Goal: Communication & Community: Answer question/provide support

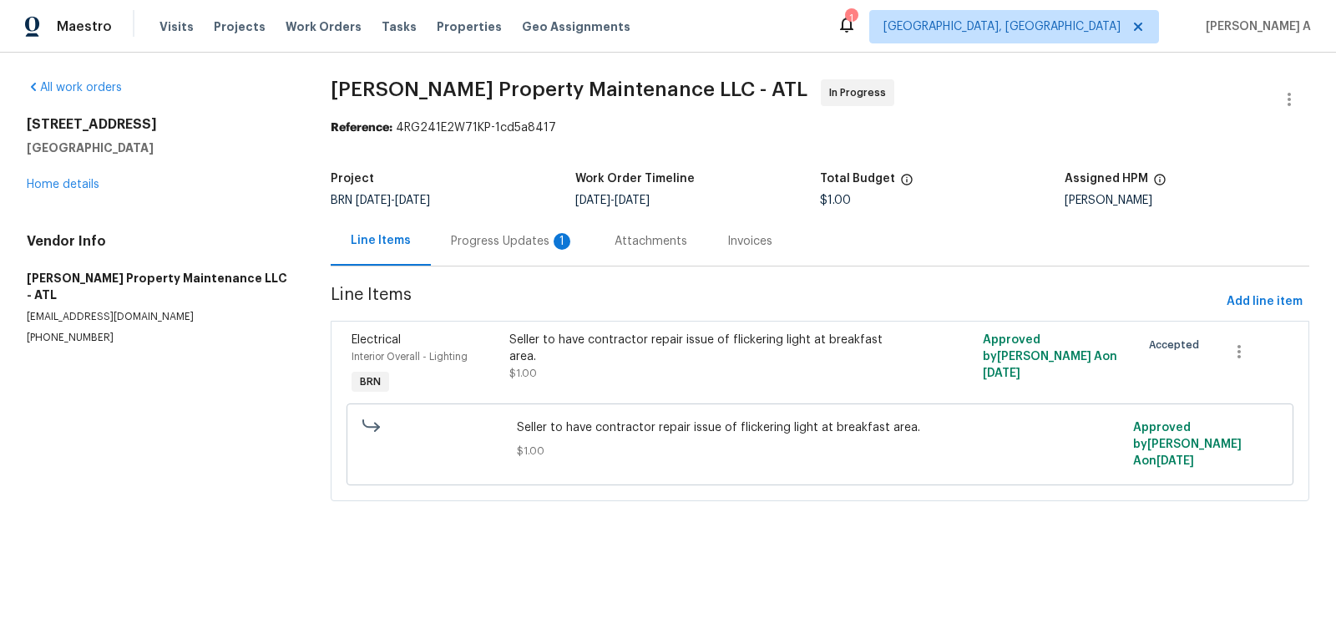
click at [507, 246] on div "Progress Updates 1" at bounding box center [513, 241] width 124 height 17
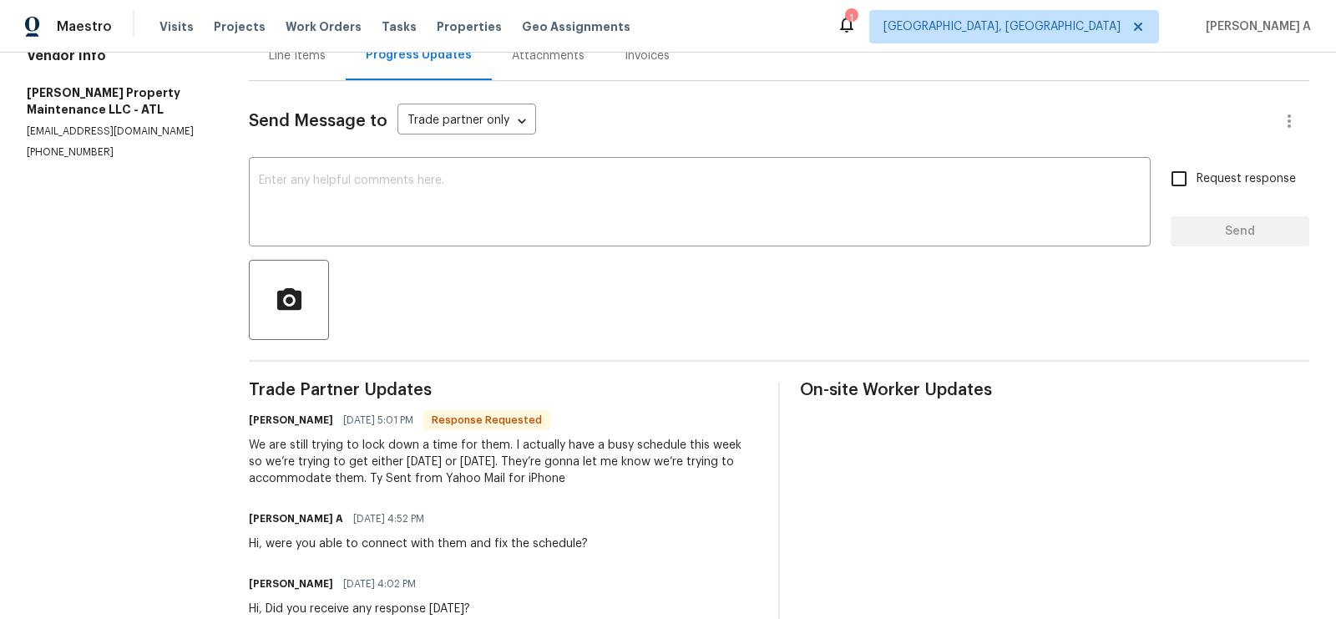
scroll to position [27, 0]
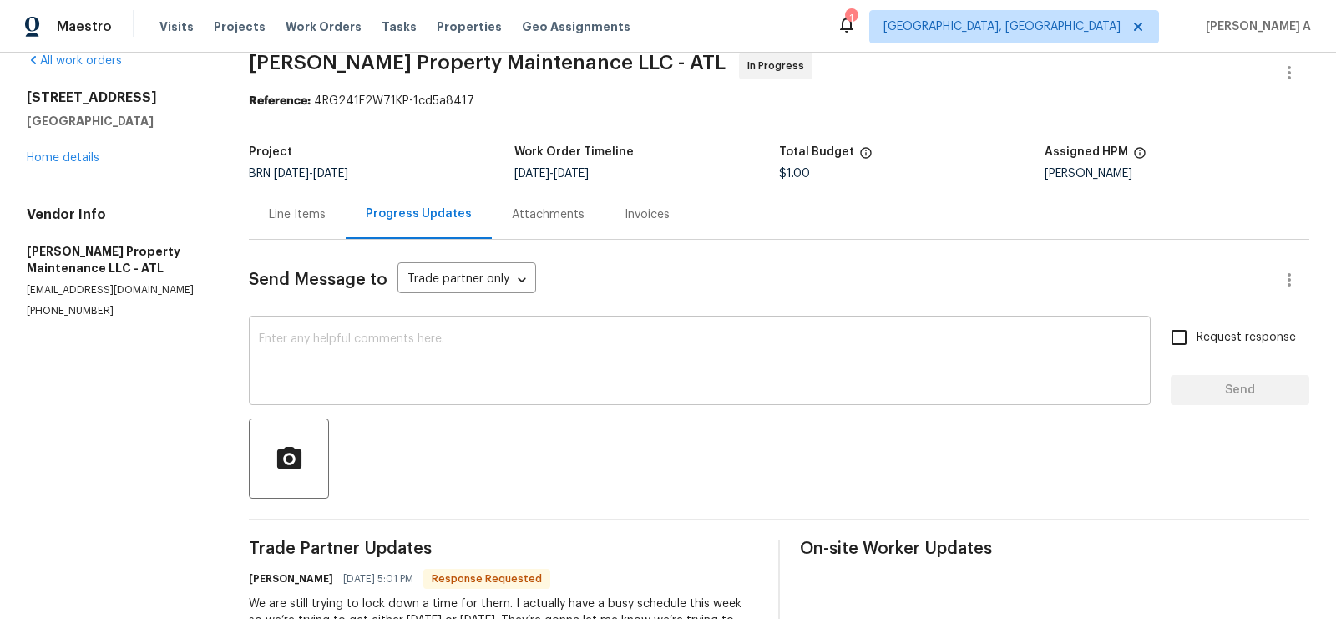
click at [402, 378] on textarea at bounding box center [699, 362] width 881 height 58
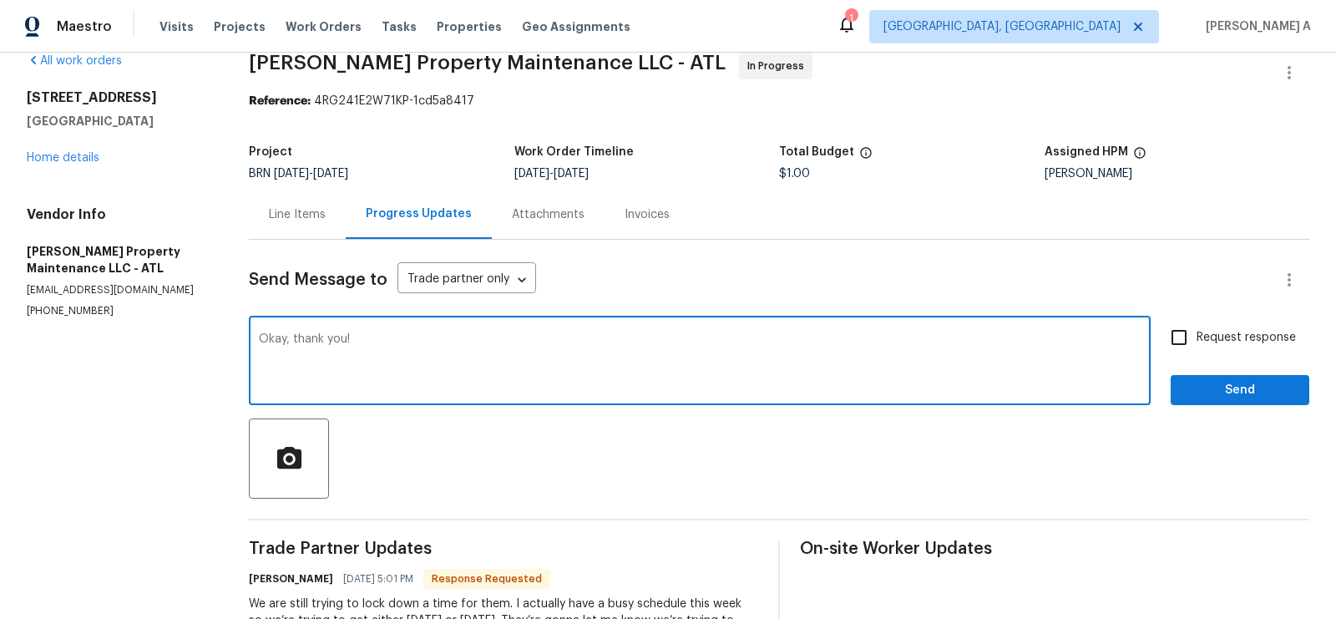
type textarea "Okay, thank you!"
click at [1184, 341] on input "Request response" at bounding box center [1178, 337] width 35 height 35
checkbox input "true"
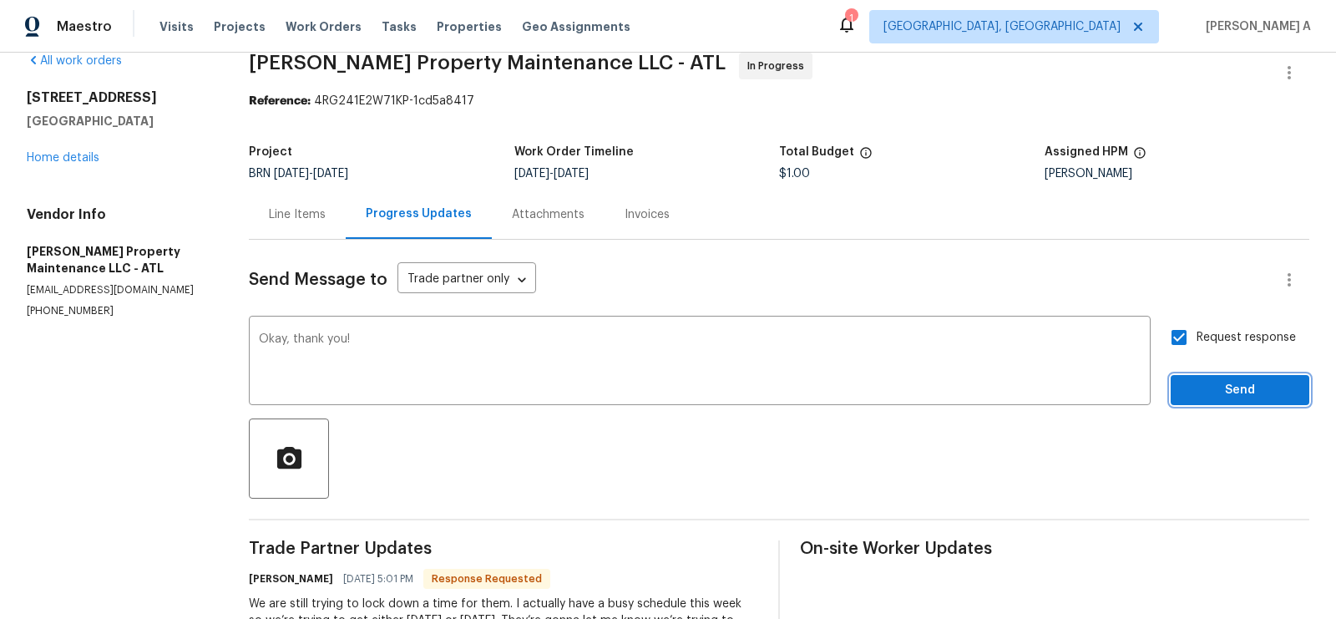
click at [1224, 388] on span "Send" at bounding box center [1240, 390] width 112 height 21
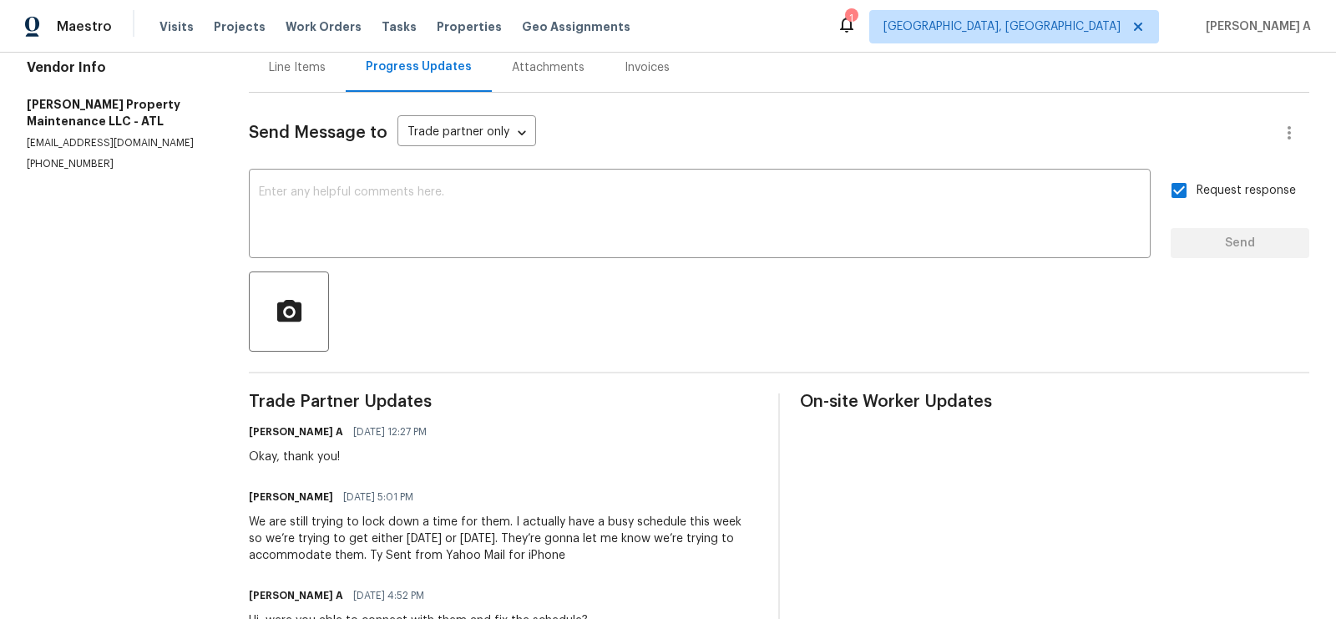
scroll to position [0, 0]
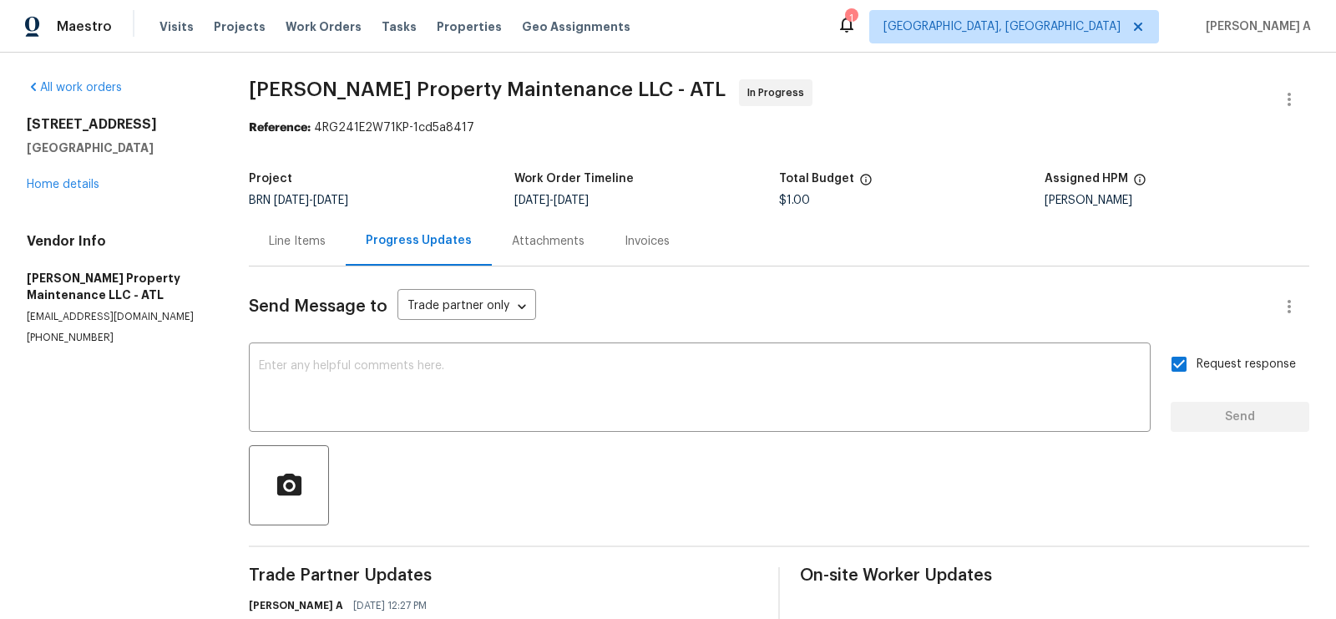
click at [285, 245] on div "Line Items" at bounding box center [297, 241] width 57 height 17
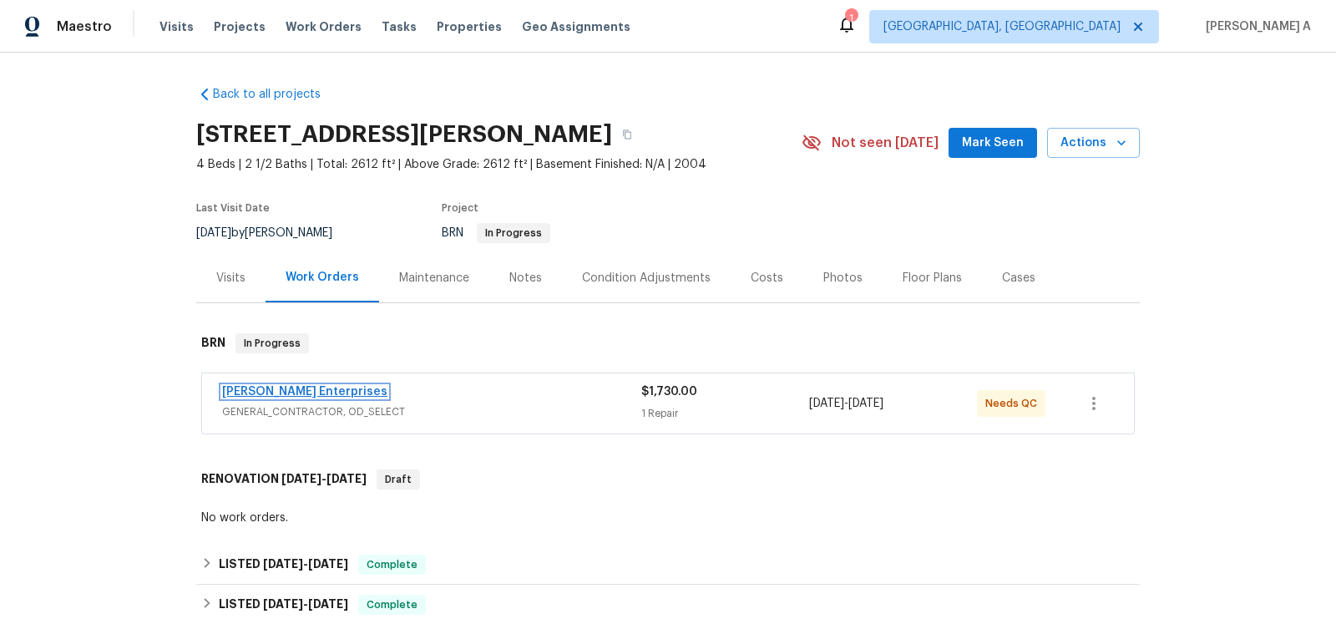
click at [326, 393] on link "Nordman Enterprises" at bounding box center [304, 392] width 165 height 12
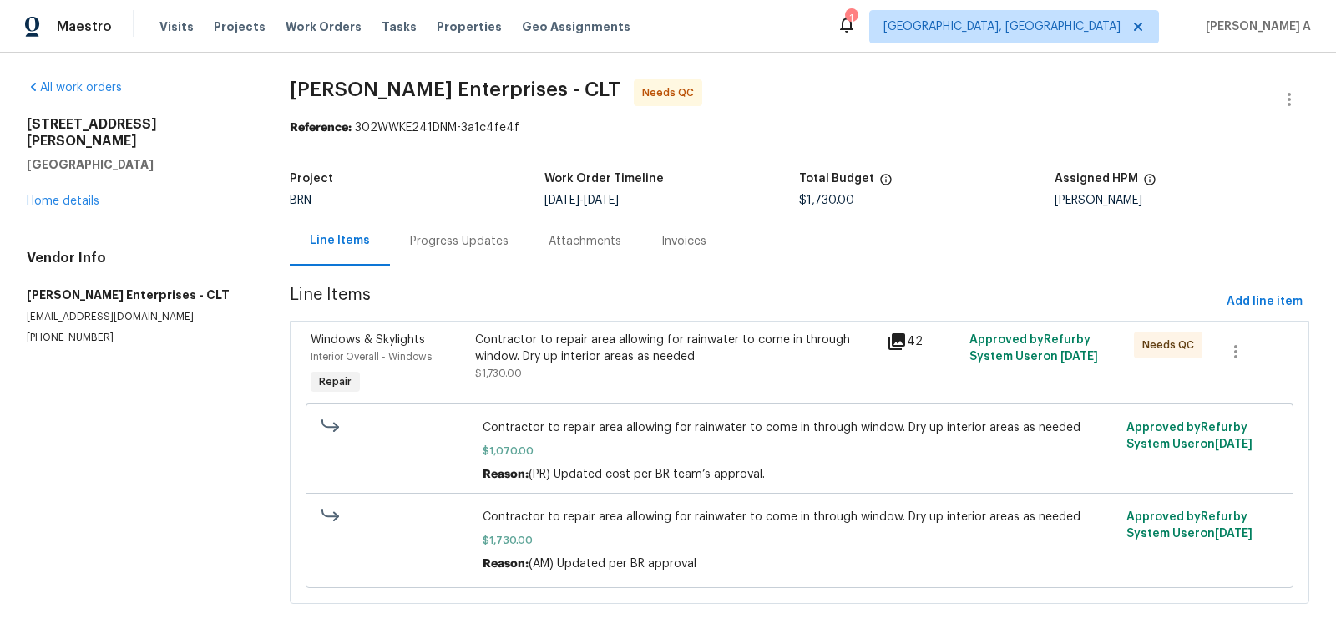
click at [448, 240] on div "Progress Updates" at bounding box center [459, 241] width 98 height 17
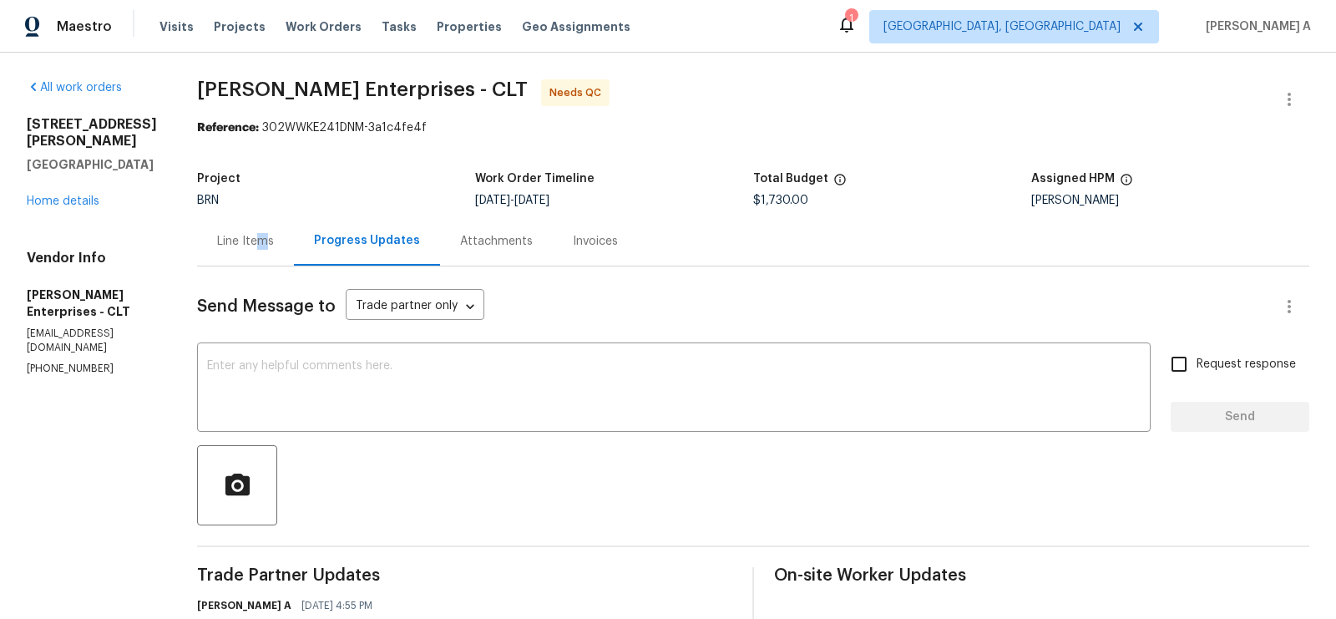
click at [250, 233] on div "Line Items" at bounding box center [245, 241] width 57 height 17
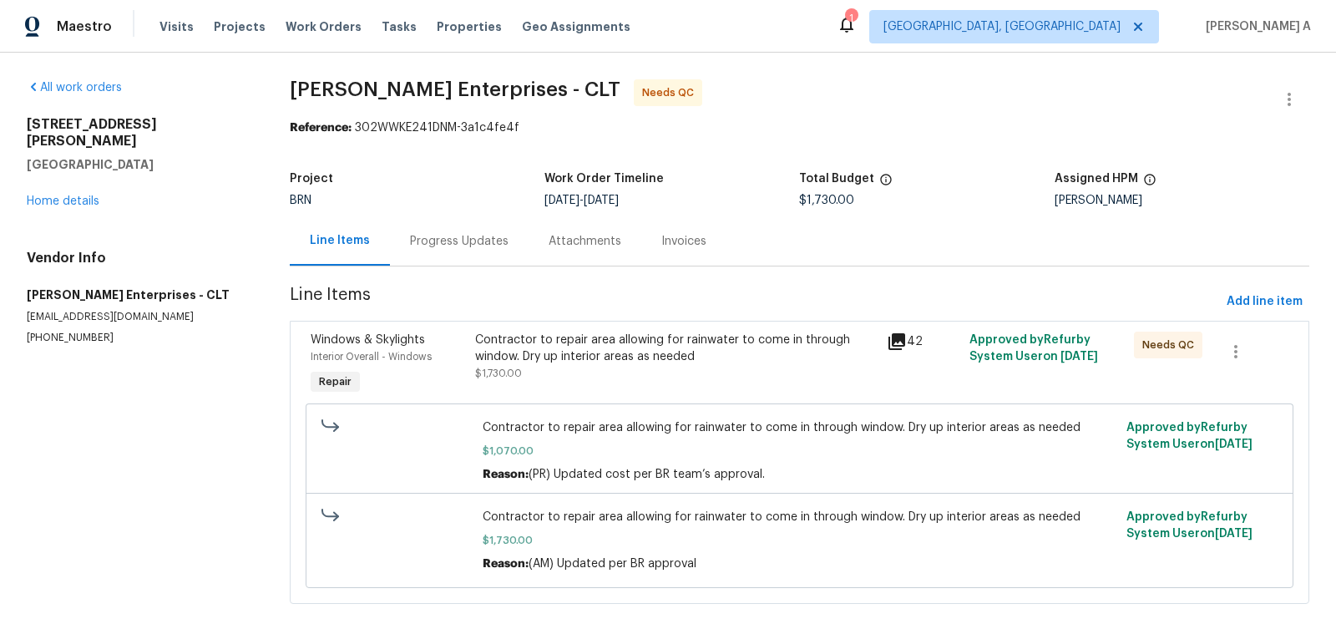
click at [691, 374] on div "Contractor to repair area allowing for rainwater to come in through window. Dry…" at bounding box center [676, 356] width 402 height 50
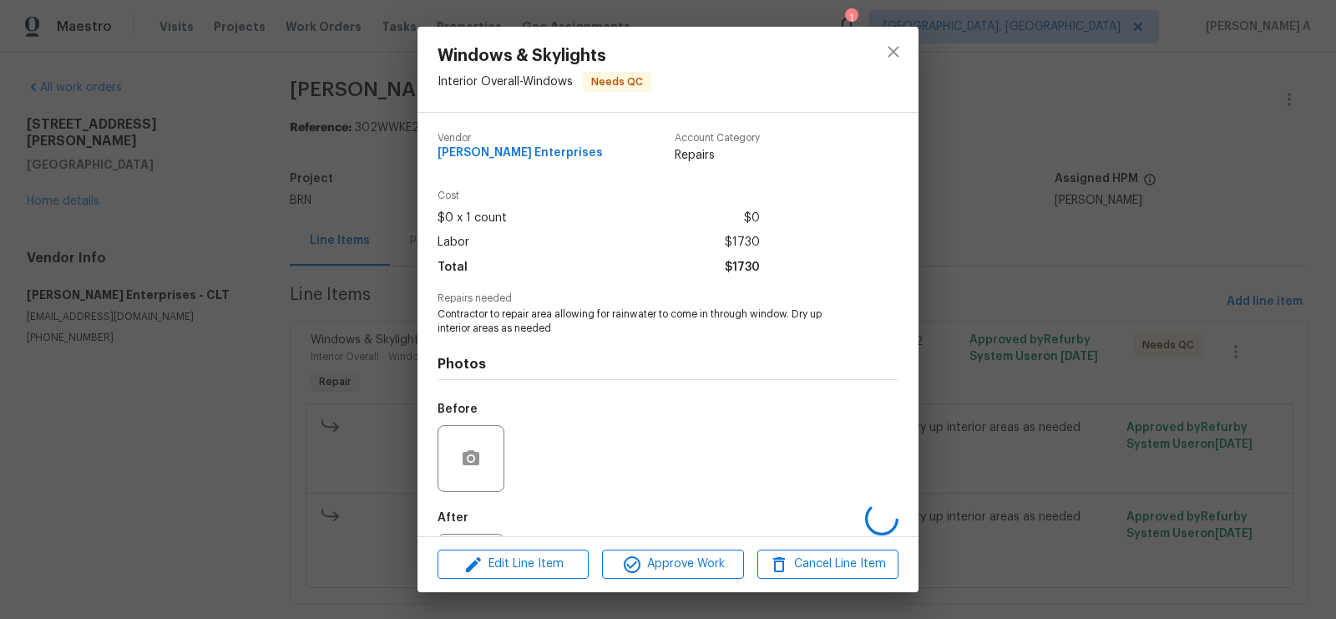
scroll to position [80, 0]
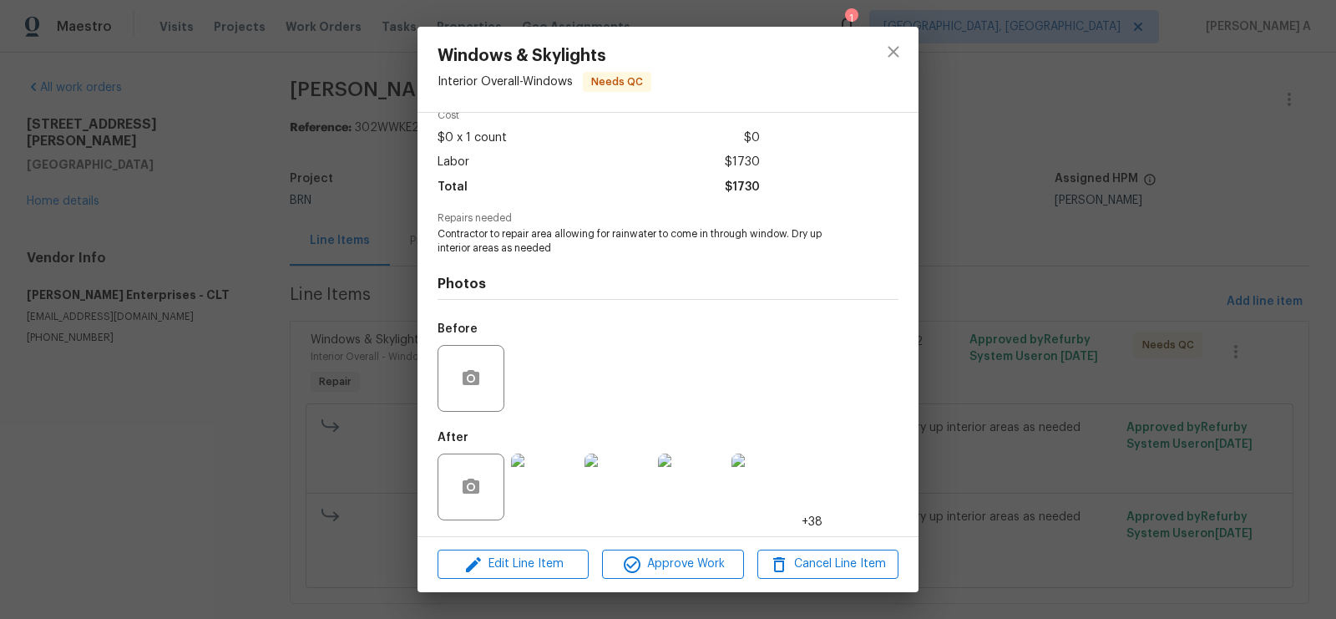
click at [547, 483] on img at bounding box center [544, 486] width 67 height 67
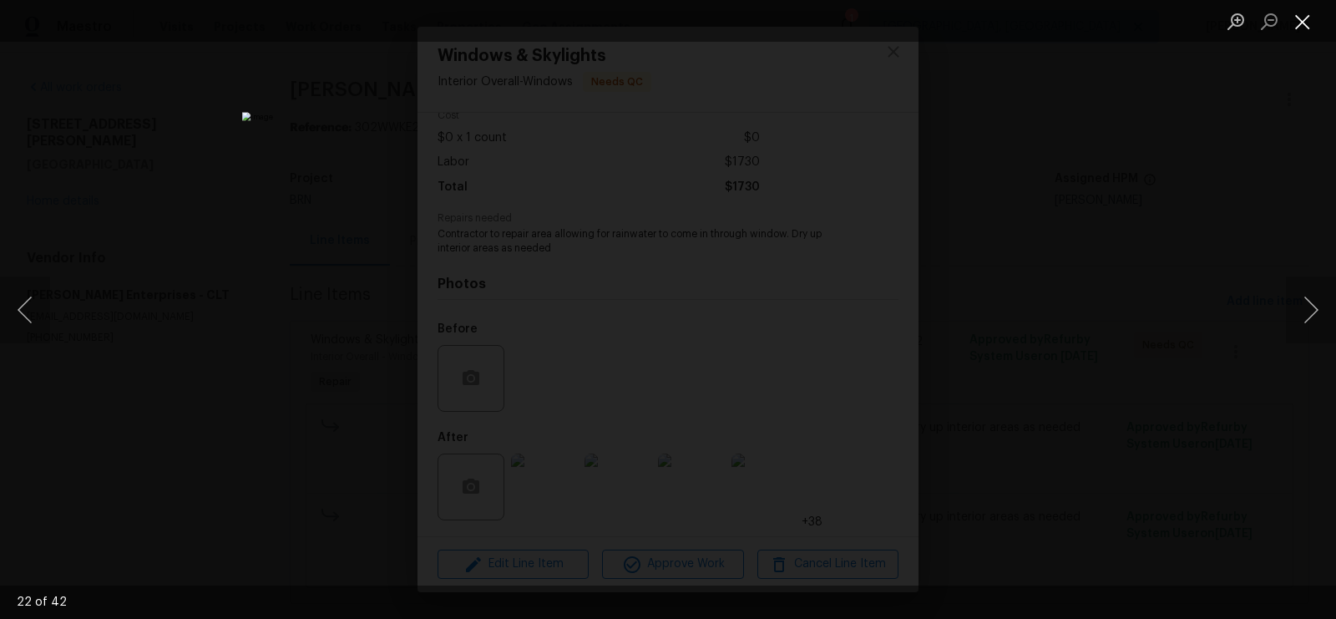
click at [1295, 10] on button "Close lightbox" at bounding box center [1301, 21] width 33 height 29
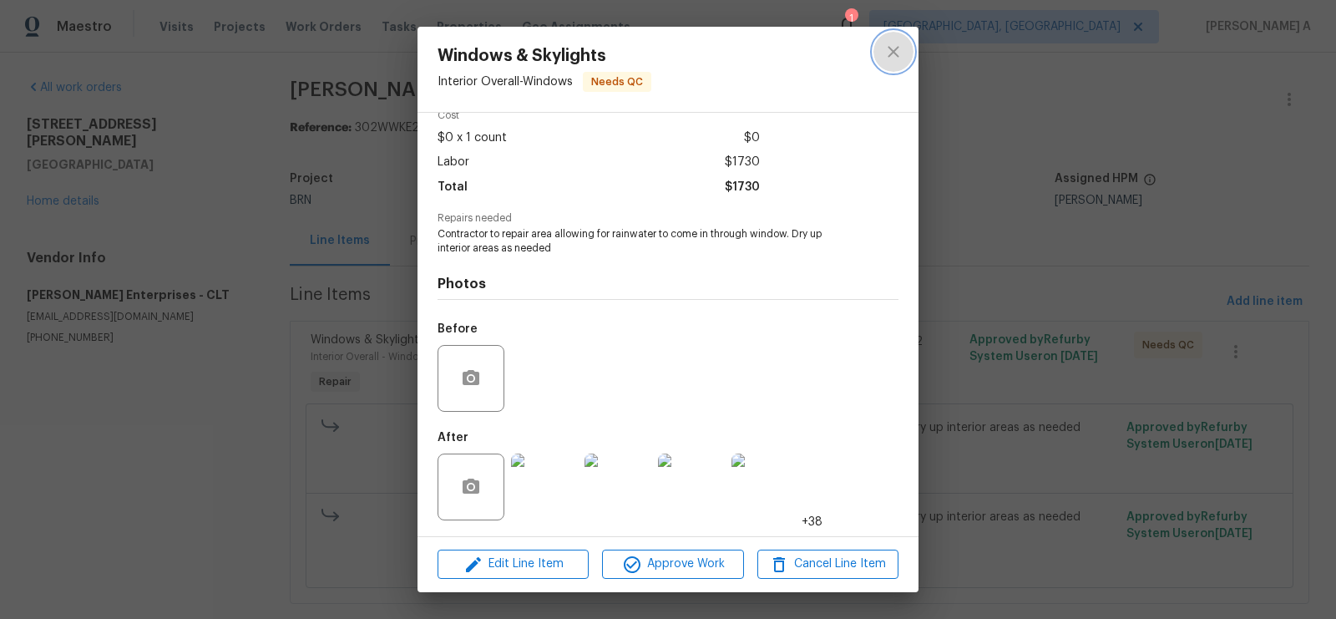
click at [886, 51] on icon "close" at bounding box center [893, 52] width 20 height 20
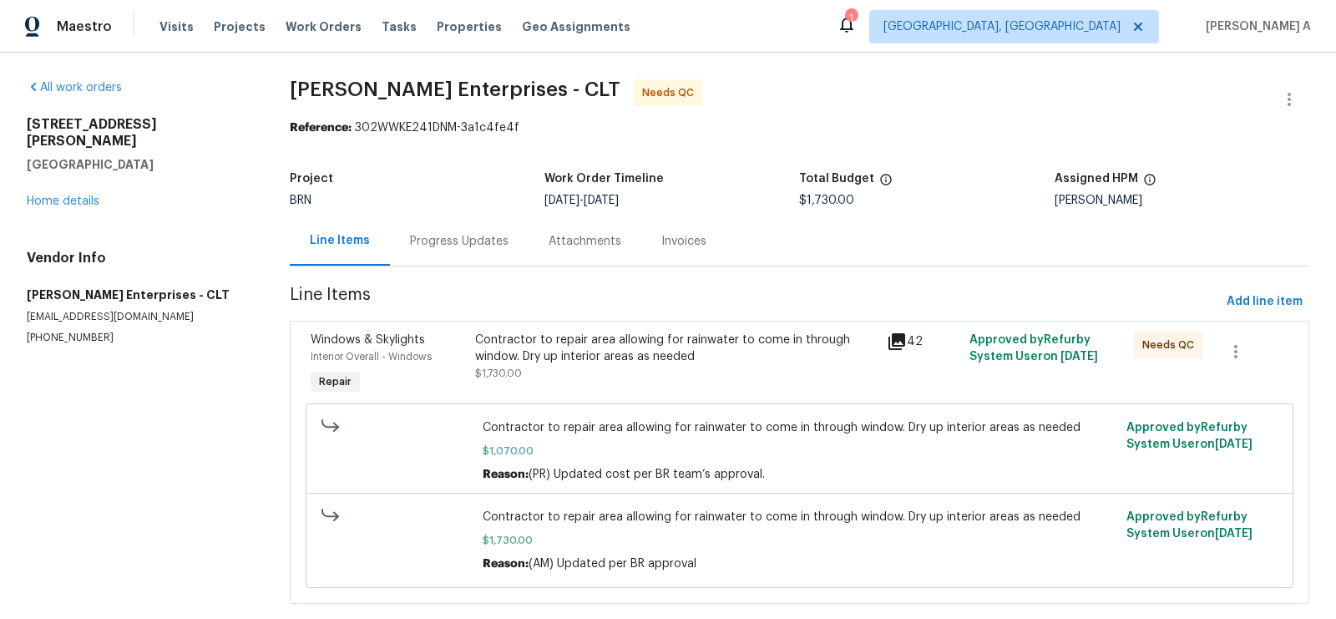
click at [460, 251] on div "Progress Updates" at bounding box center [459, 240] width 139 height 49
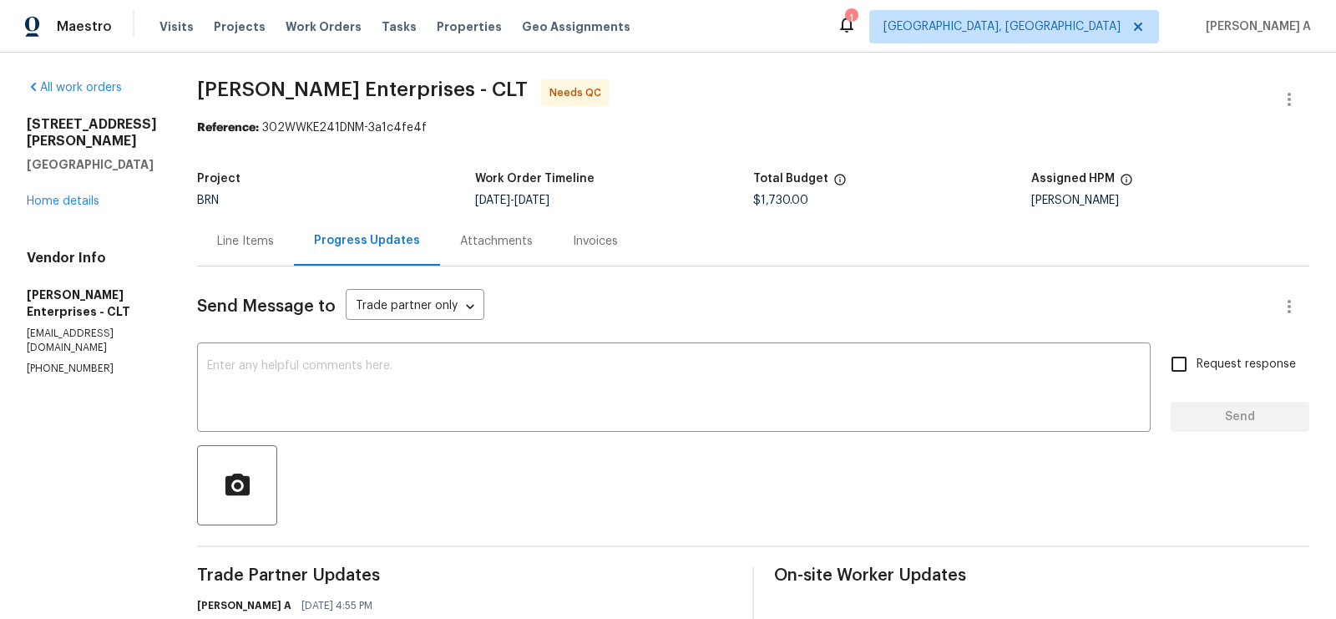
click at [241, 237] on div "Line Items" at bounding box center [245, 241] width 57 height 17
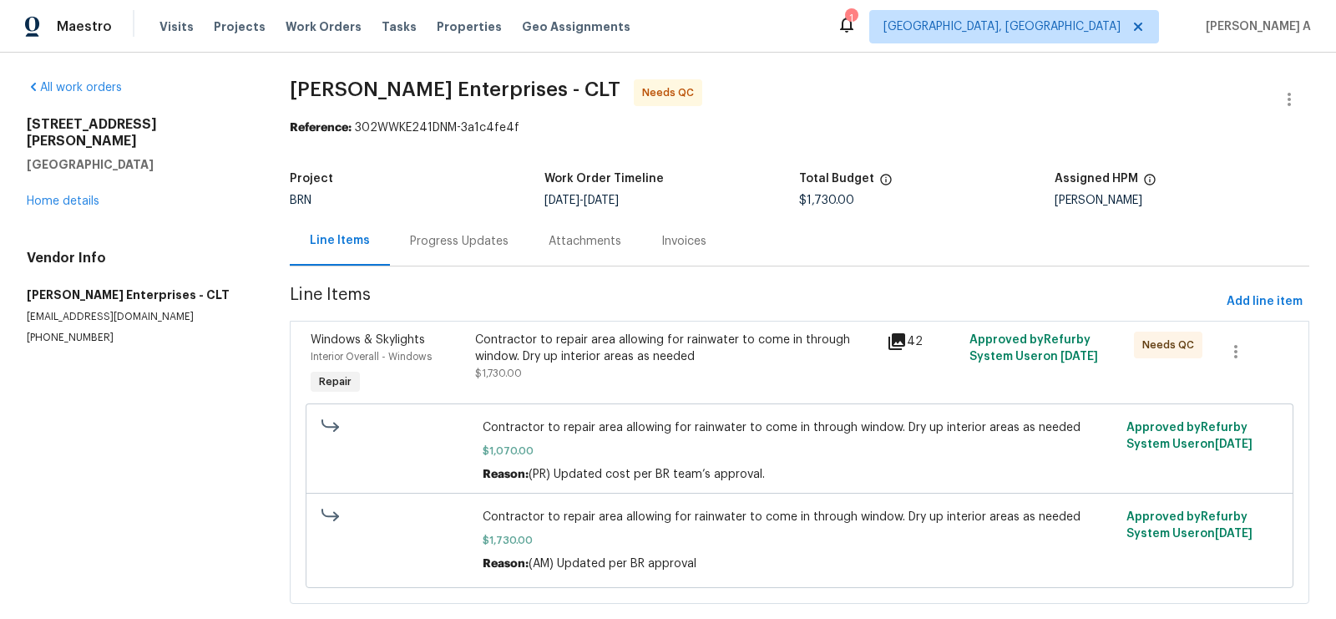
click at [688, 344] on div "Contractor to repair area allowing for rainwater to come in through window. Dry…" at bounding box center [676, 347] width 402 height 33
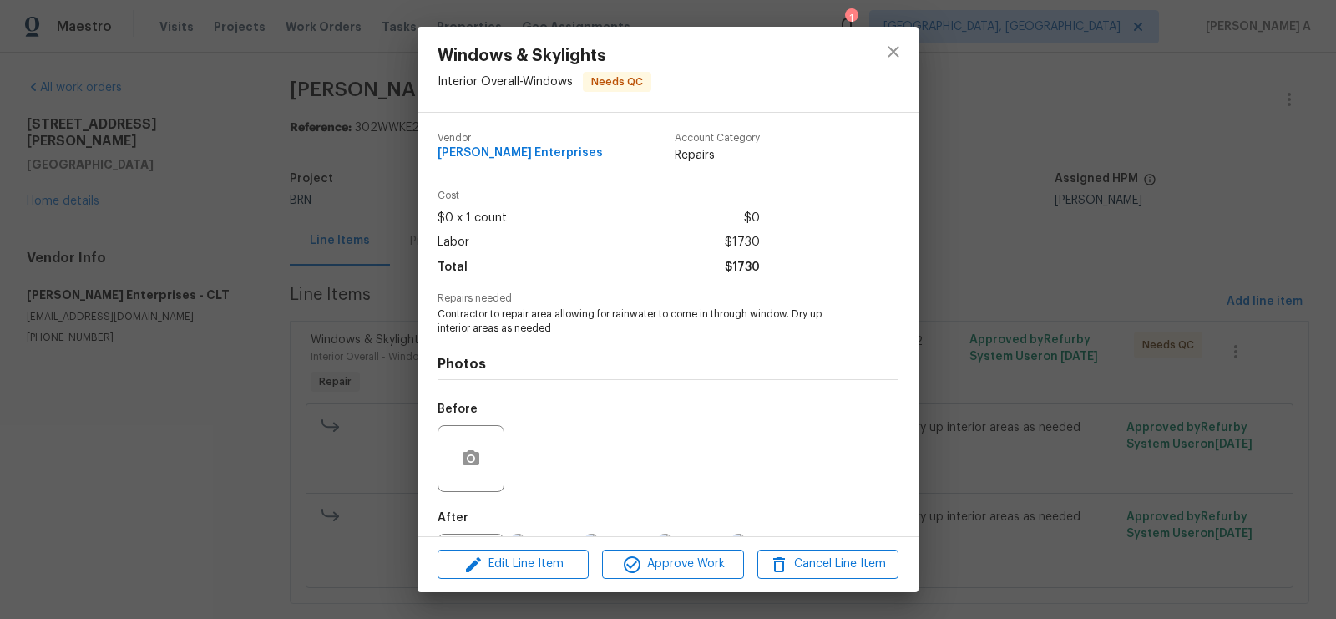
scroll to position [80, 0]
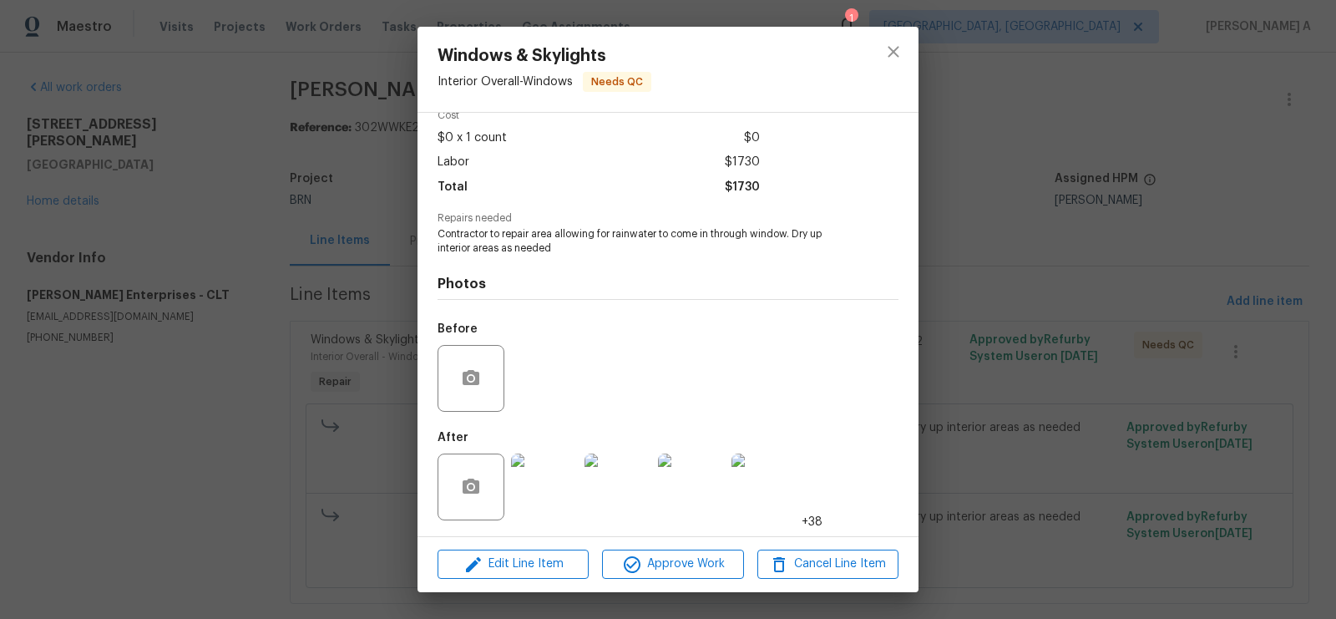
click at [548, 482] on img at bounding box center [544, 486] width 67 height 67
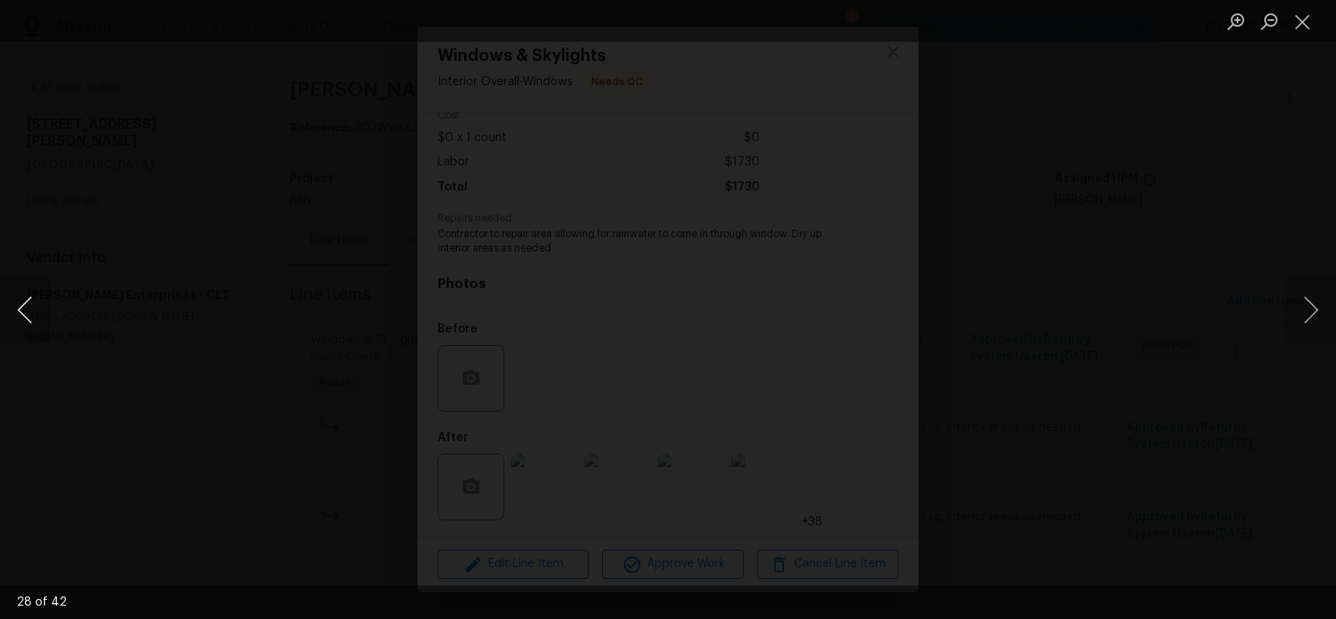
click at [6, 301] on button "Previous image" at bounding box center [25, 309] width 50 height 67
click at [1315, 20] on button "Close lightbox" at bounding box center [1301, 21] width 33 height 29
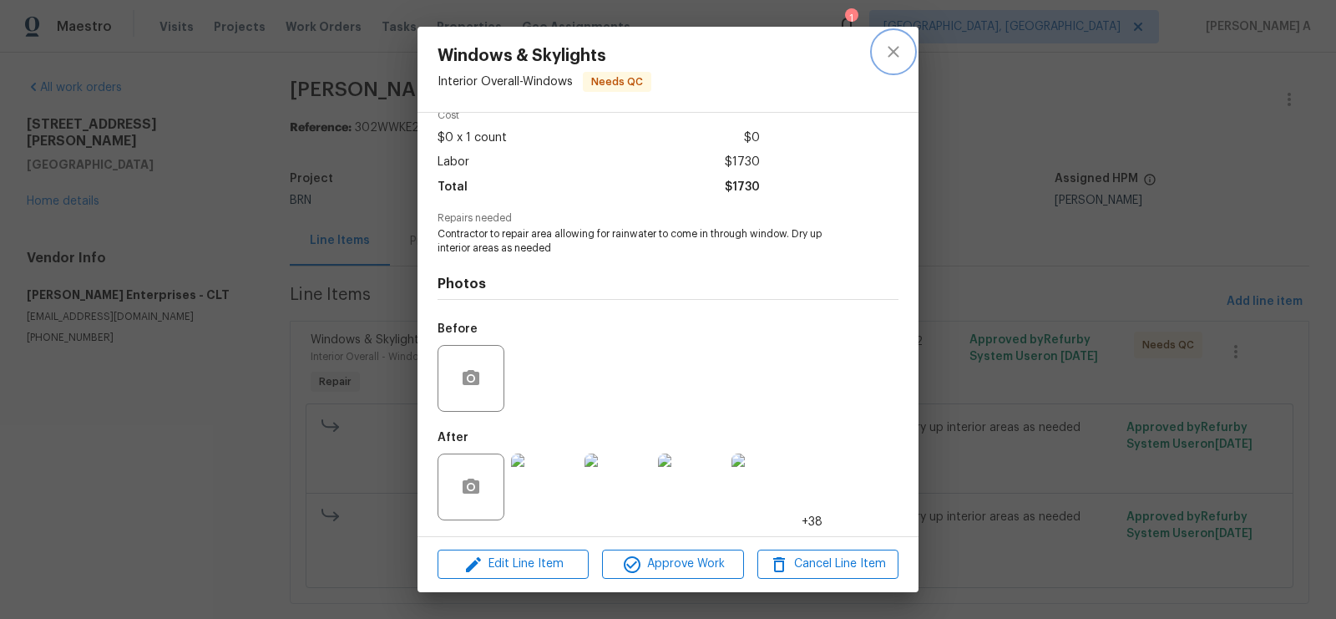
click at [889, 53] on icon "close" at bounding box center [893, 52] width 20 height 20
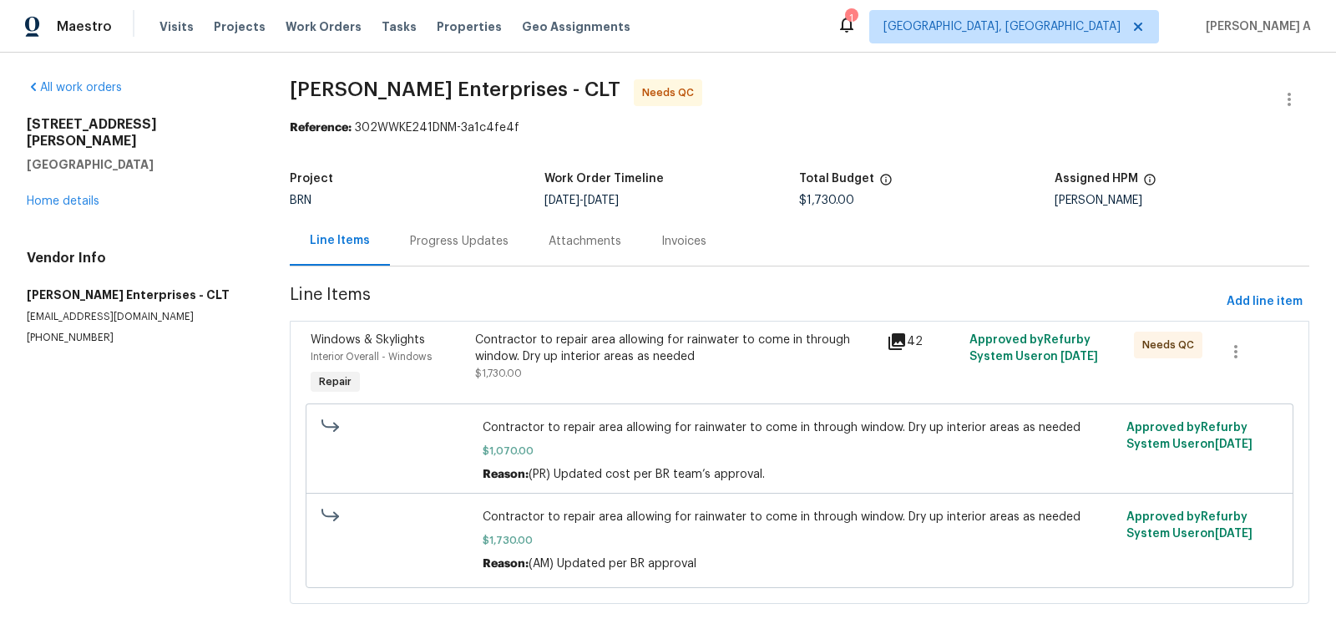
click at [730, 343] on div "Contractor to repair area allowing for rainwater to come in through window. Dry…" at bounding box center [676, 347] width 402 height 33
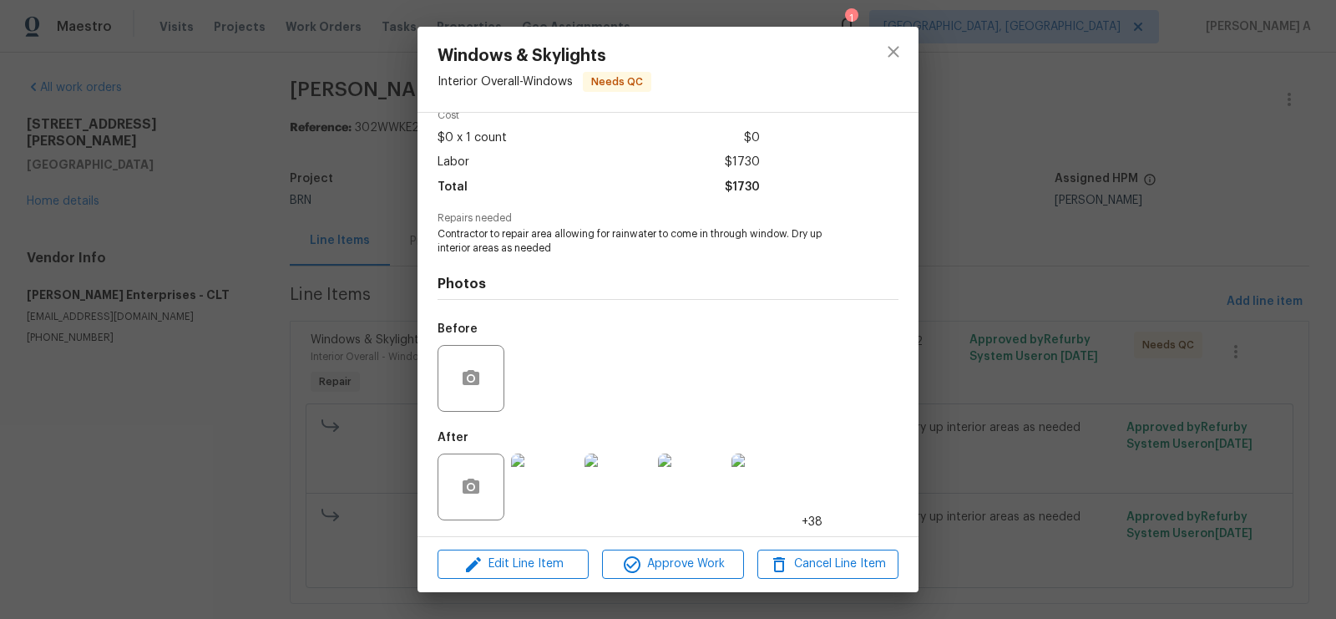
click at [553, 477] on img at bounding box center [544, 486] width 67 height 67
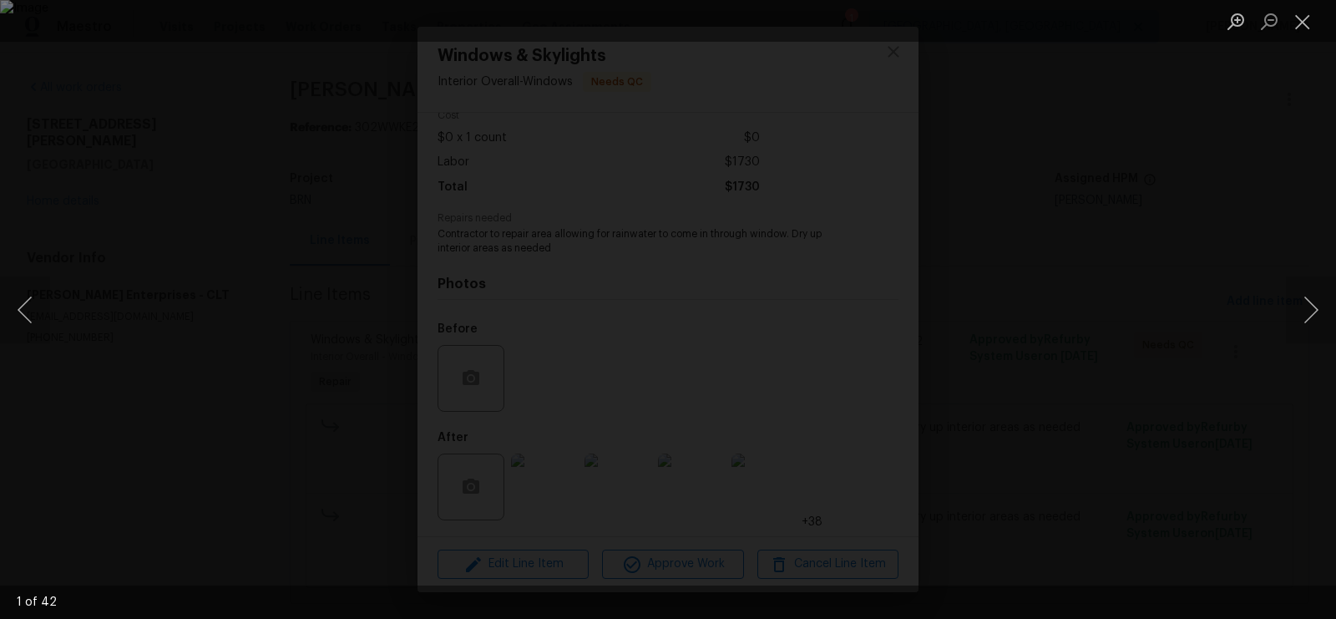
click at [889, 75] on div "Lightbox" at bounding box center [668, 309] width 1336 height 619
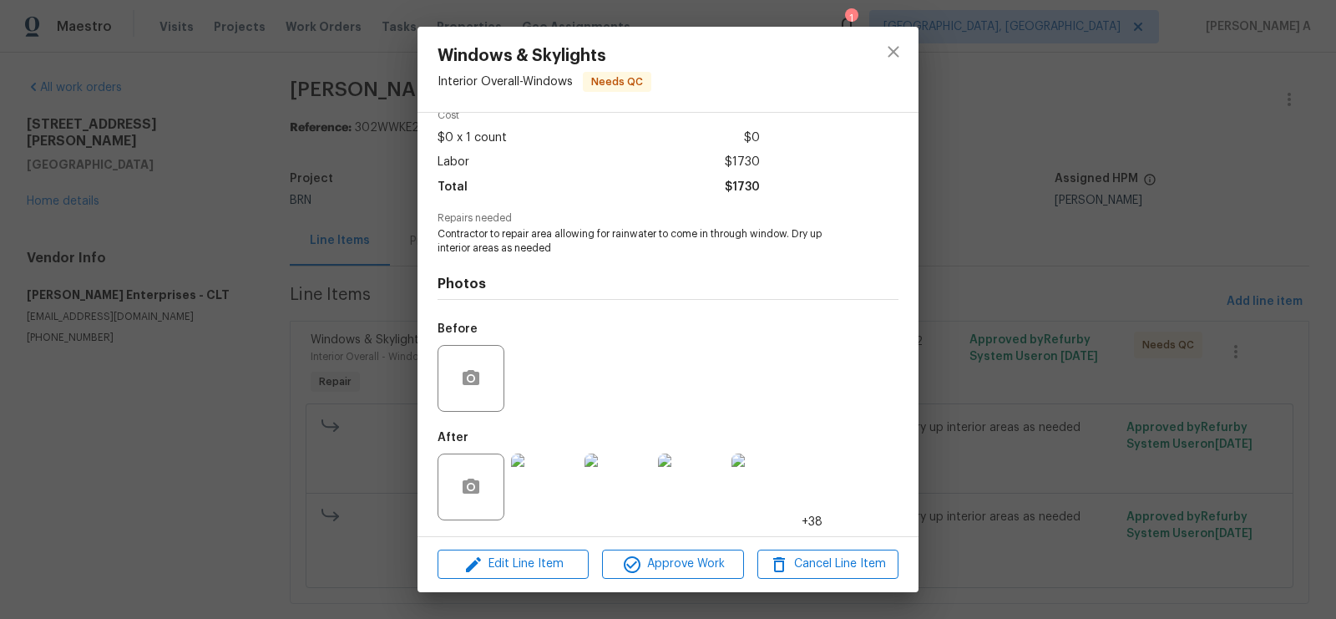
click at [542, 475] on img at bounding box center [544, 486] width 67 height 67
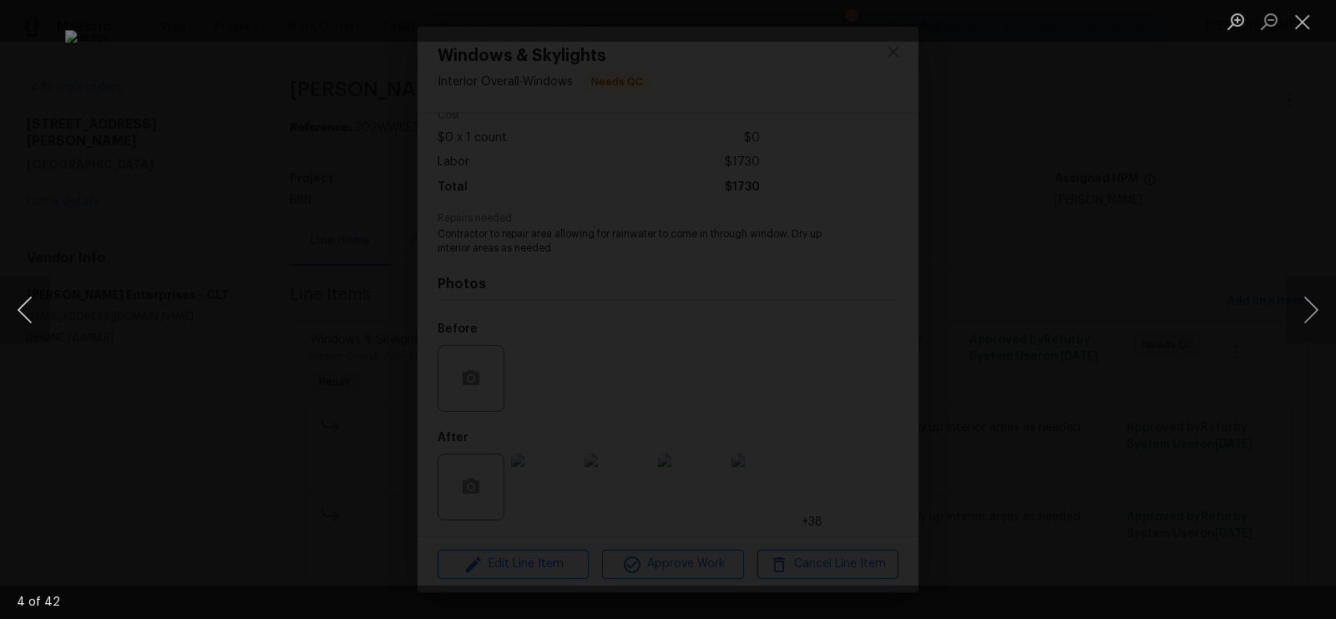
click at [22, 302] on button "Previous image" at bounding box center [25, 309] width 50 height 67
click at [1301, 20] on button "Close lightbox" at bounding box center [1301, 21] width 33 height 29
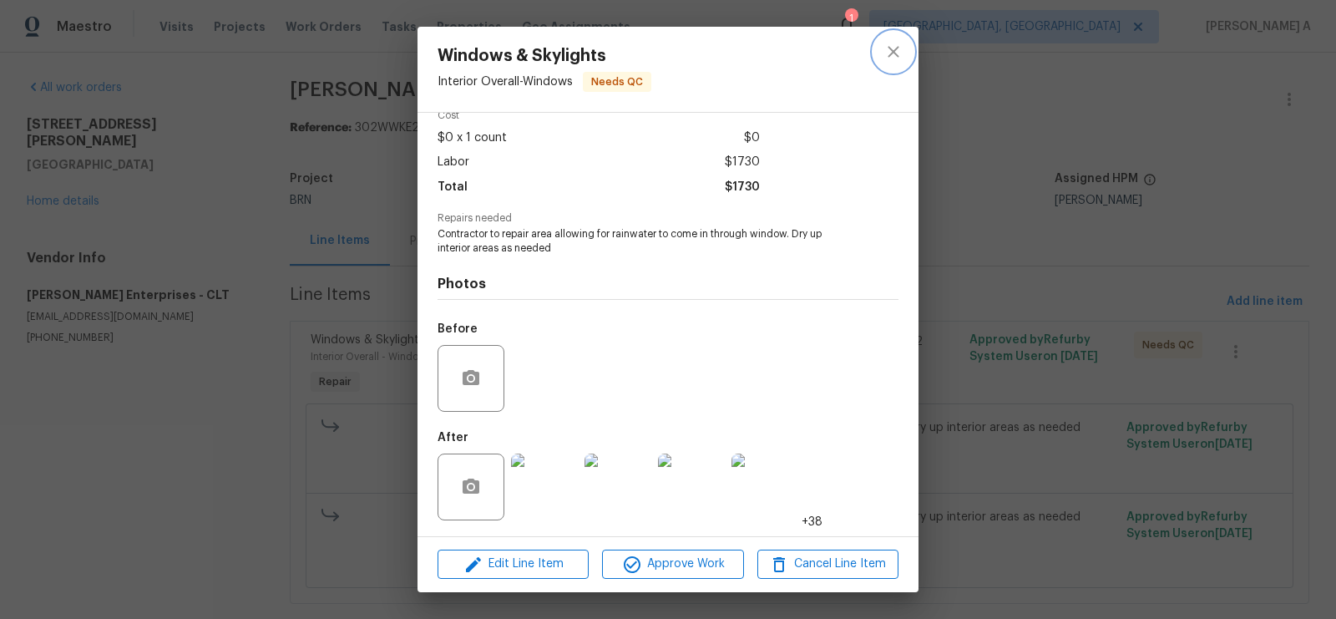
click at [886, 53] on icon "close" at bounding box center [893, 52] width 20 height 20
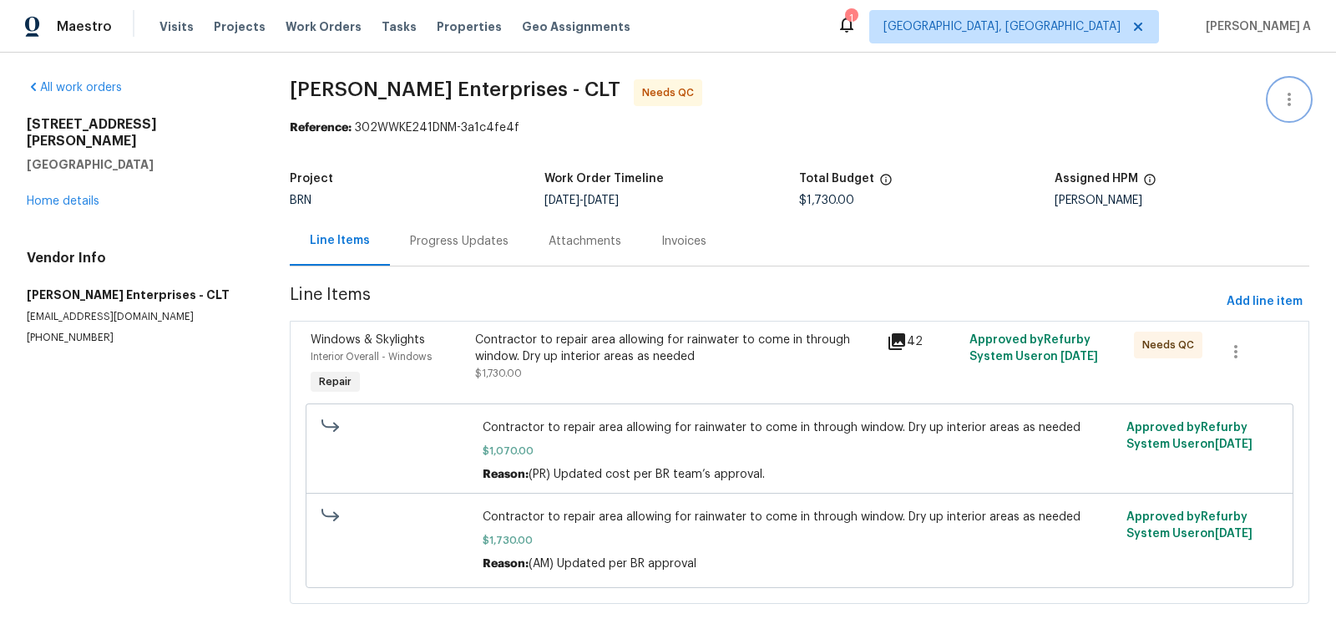
click at [1292, 99] on icon "button" at bounding box center [1289, 99] width 20 height 20
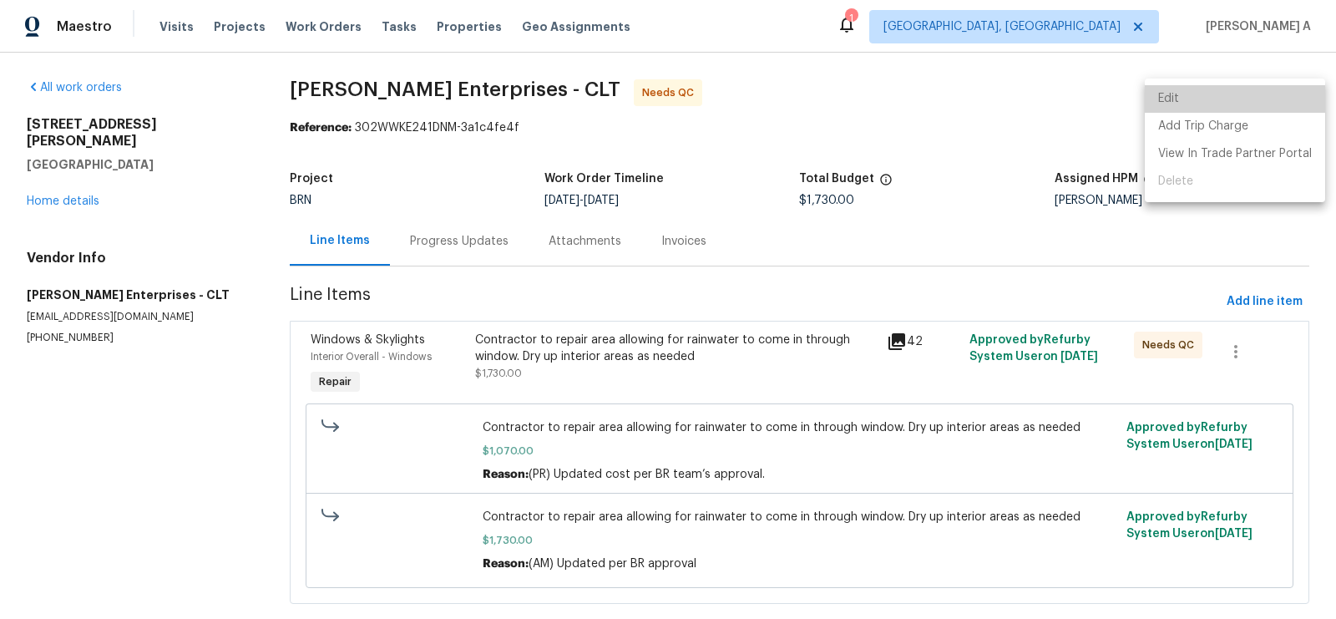
click at [1261, 98] on li "Edit" at bounding box center [1234, 99] width 180 height 28
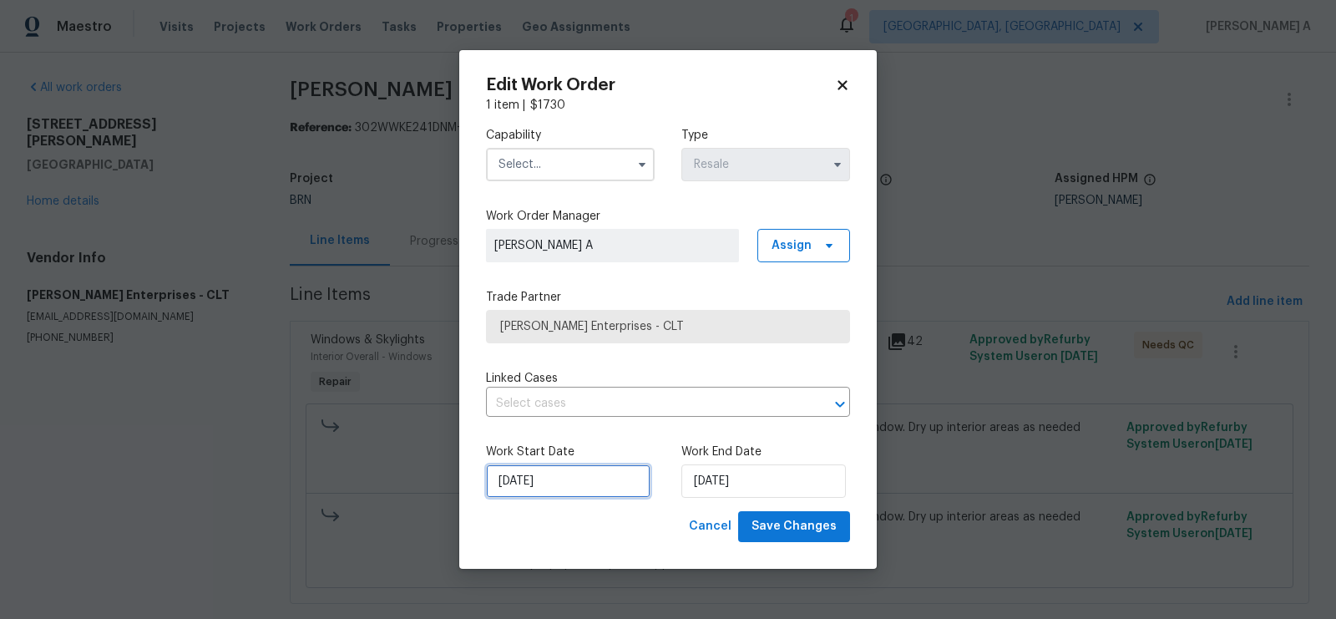
click at [609, 477] on input "8/2/2025" at bounding box center [568, 480] width 164 height 33
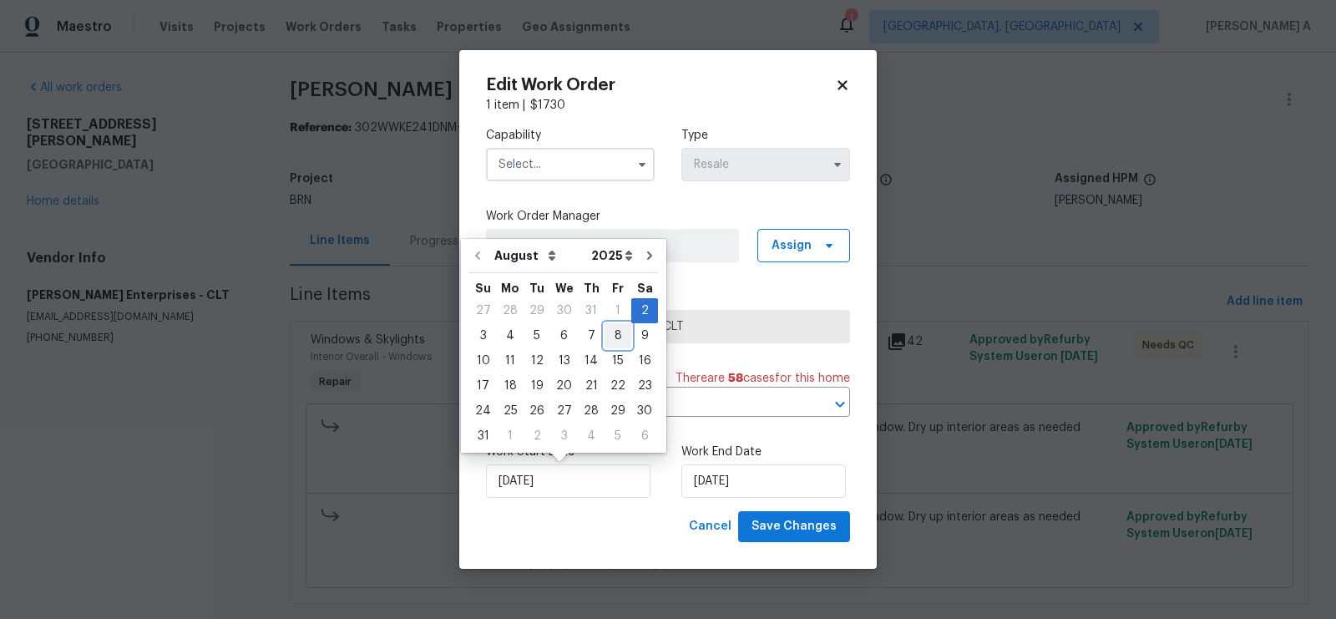
click at [609, 336] on div "8" at bounding box center [617, 335] width 27 height 23
type input "8/8/2025"
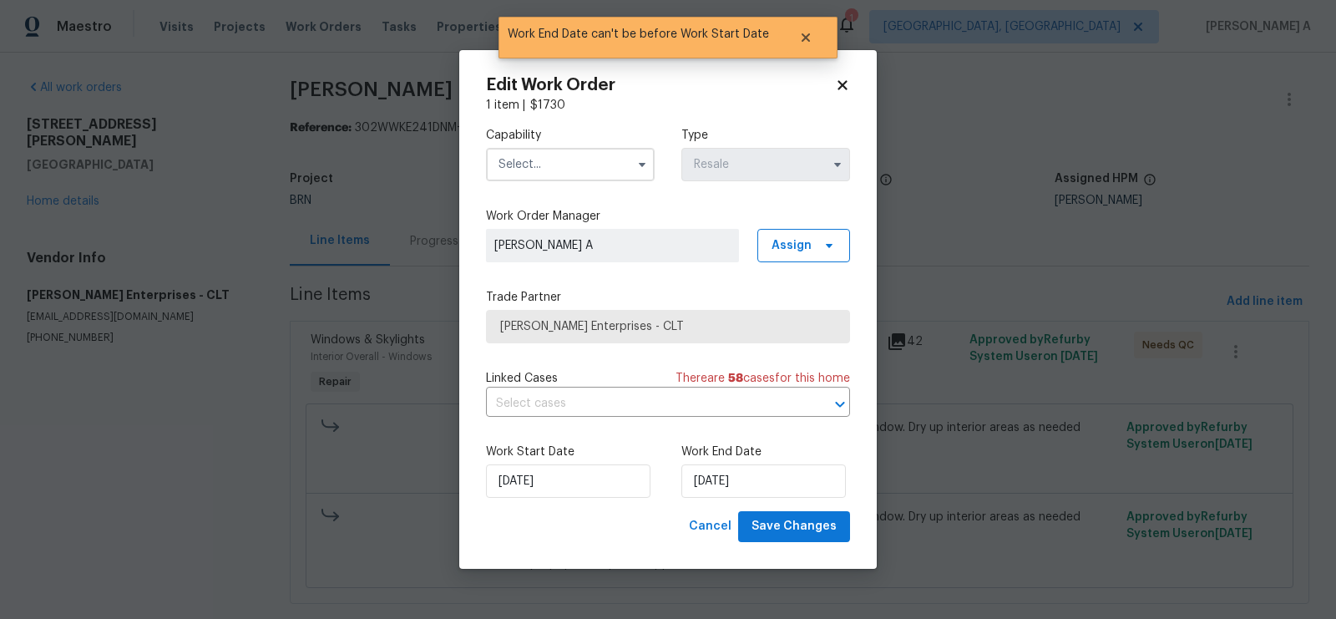
click at [553, 160] on input "text" at bounding box center [570, 164] width 169 height 33
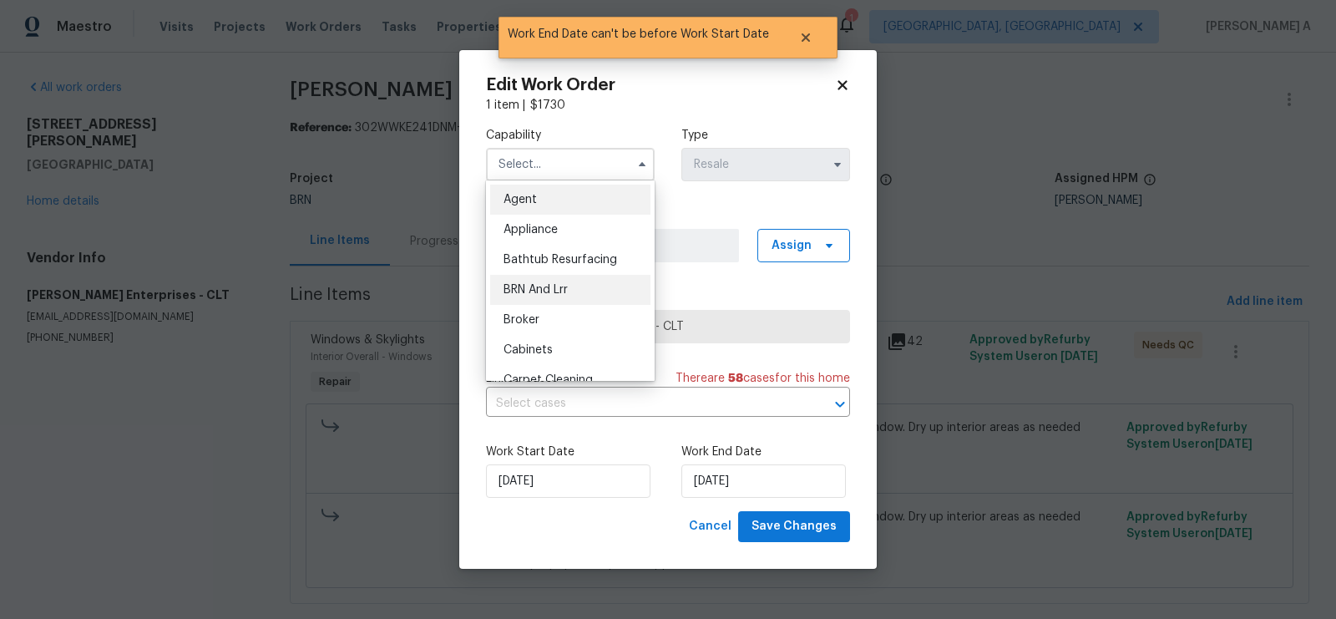
click at [588, 301] on div "BRN And Lrr" at bounding box center [570, 290] width 160 height 30
type input "BRN And Lrr"
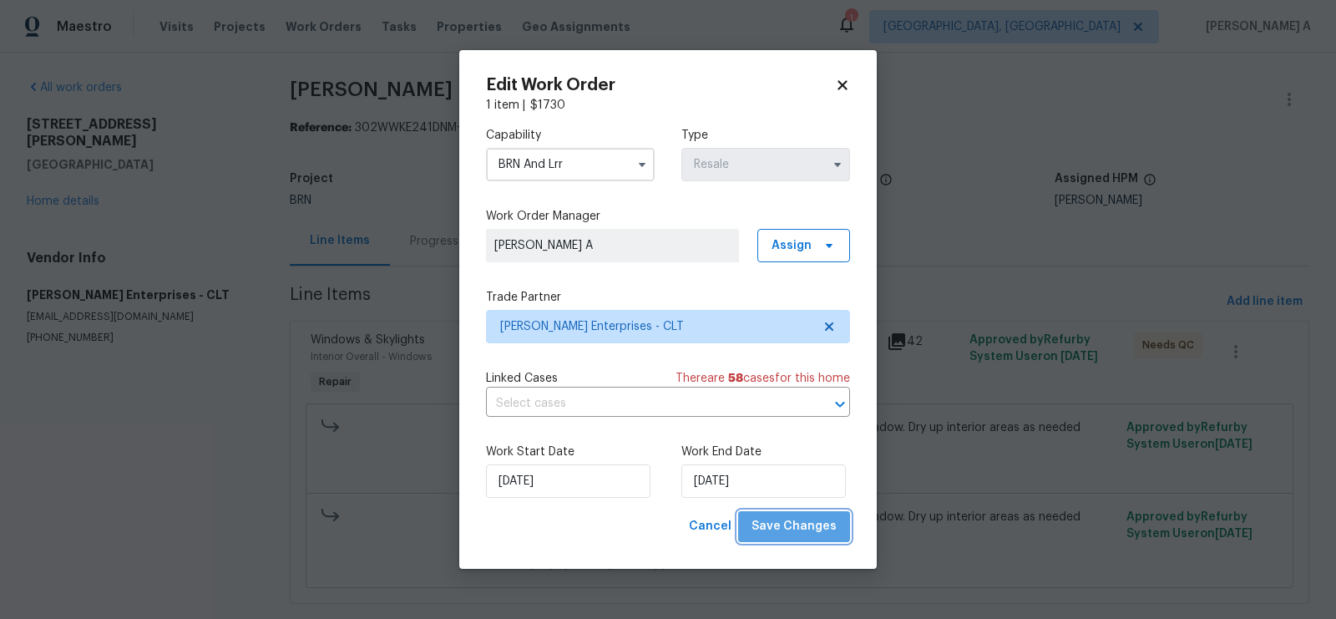
click at [806, 519] on span "Save Changes" at bounding box center [793, 526] width 85 height 21
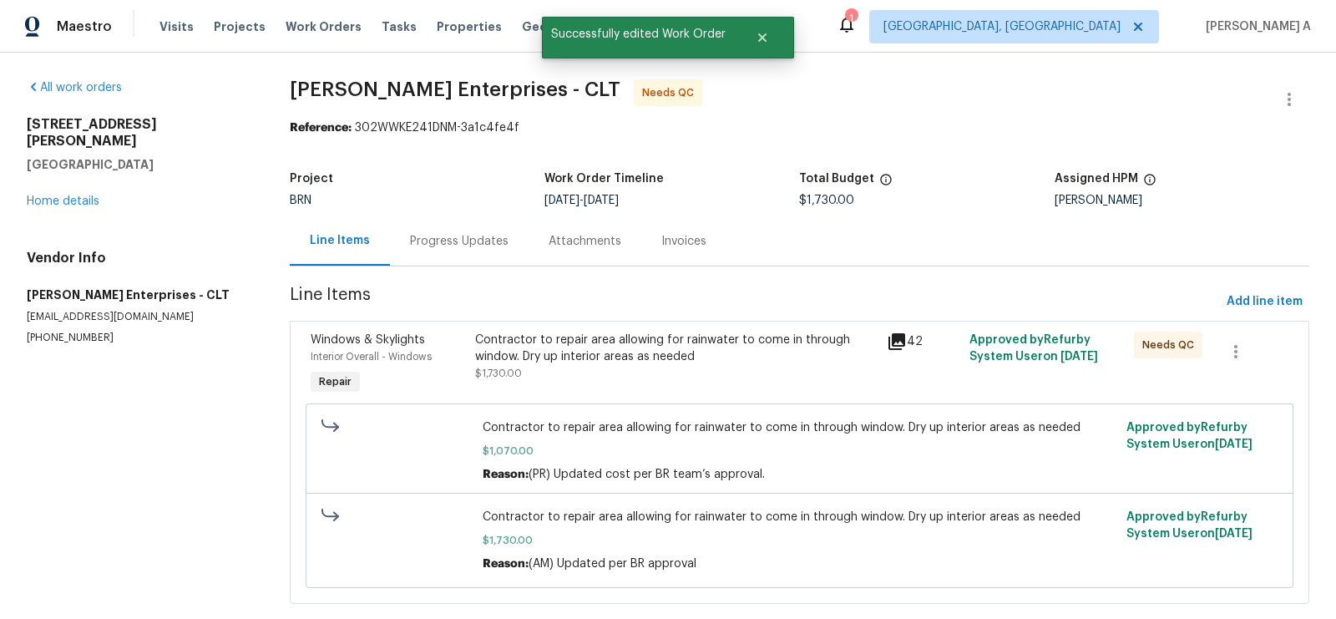
scroll to position [30, 0]
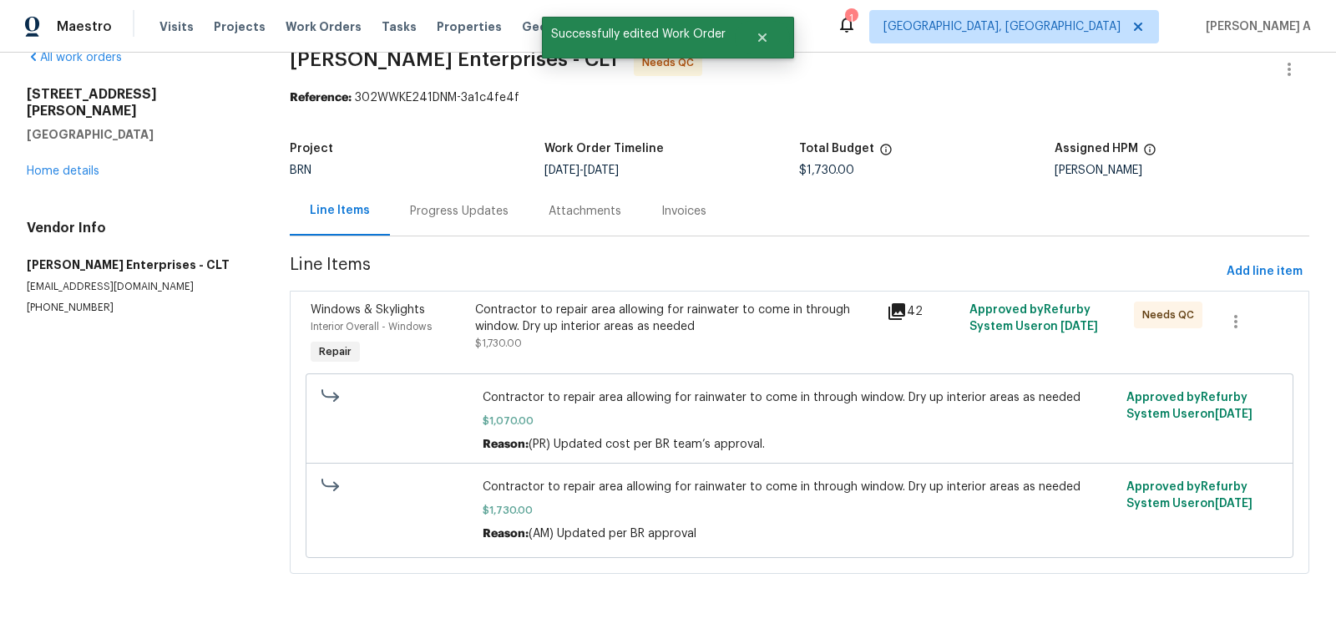
click at [690, 339] on div "Contractor to repair area allowing for rainwater to come in through window. Dry…" at bounding box center [676, 326] width 402 height 50
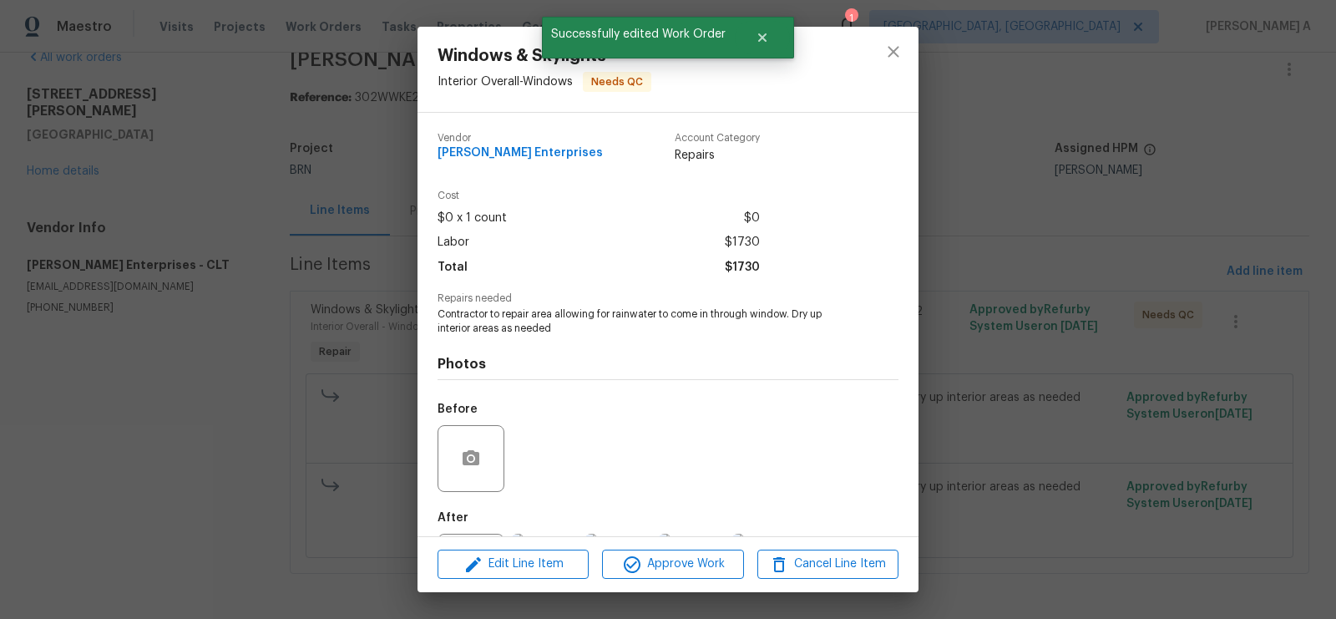
scroll to position [80, 0]
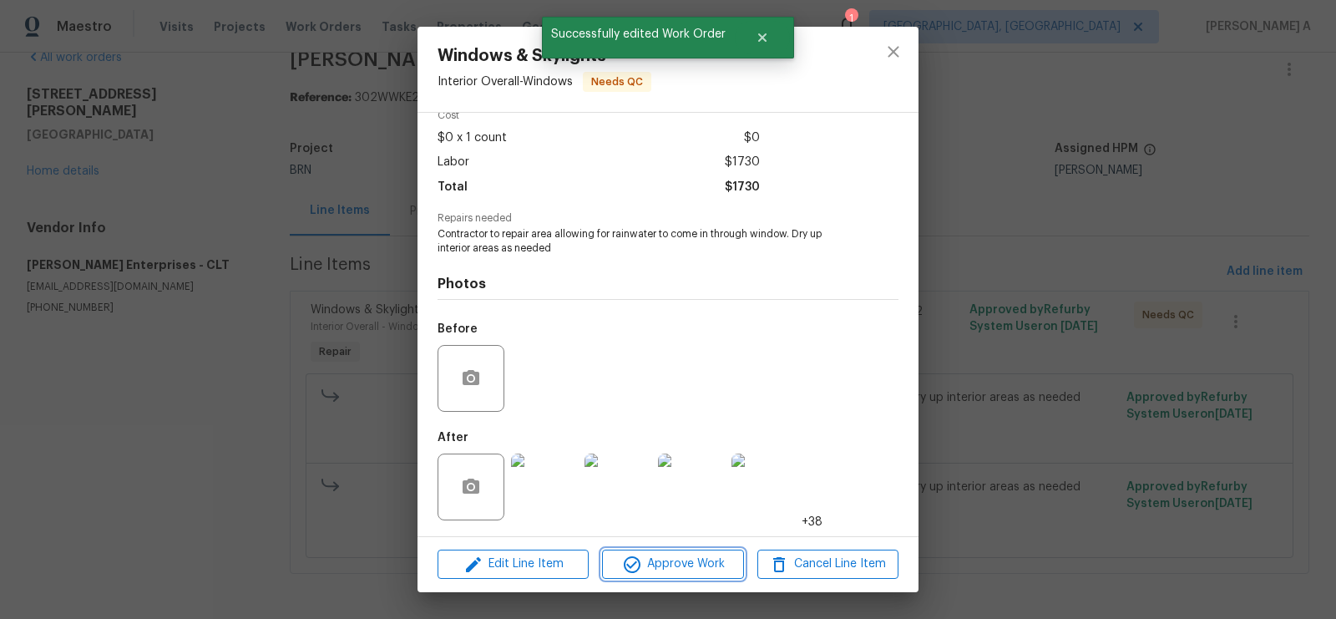
click at [684, 564] on span "Approve Work" at bounding box center [672, 563] width 131 height 21
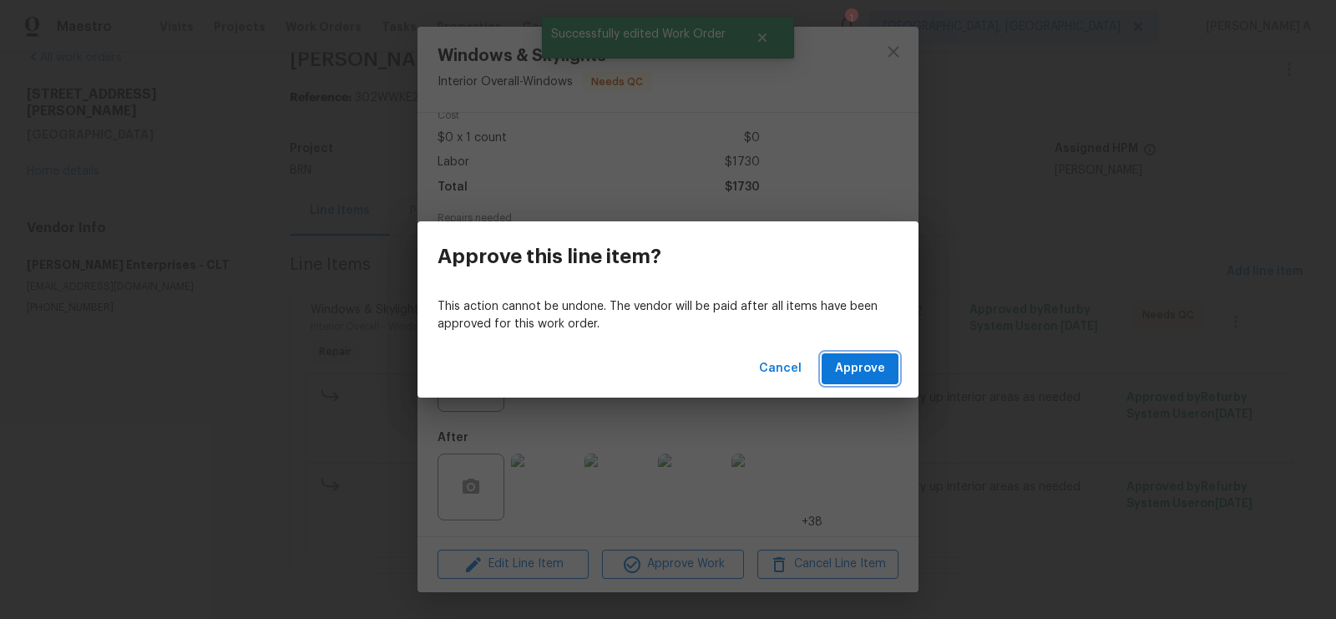
click at [859, 366] on span "Approve" at bounding box center [860, 368] width 50 height 21
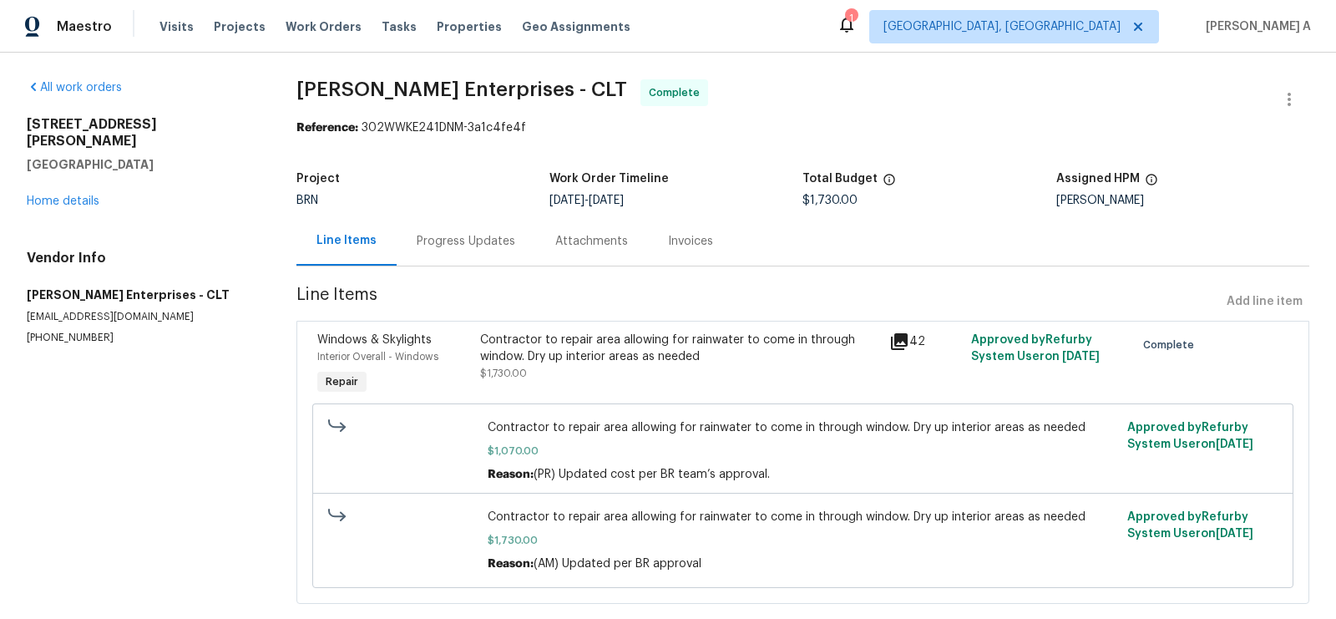
click at [586, 336] on div "Contractor to repair area allowing for rainwater to come in through window. Dry…" at bounding box center [679, 347] width 399 height 33
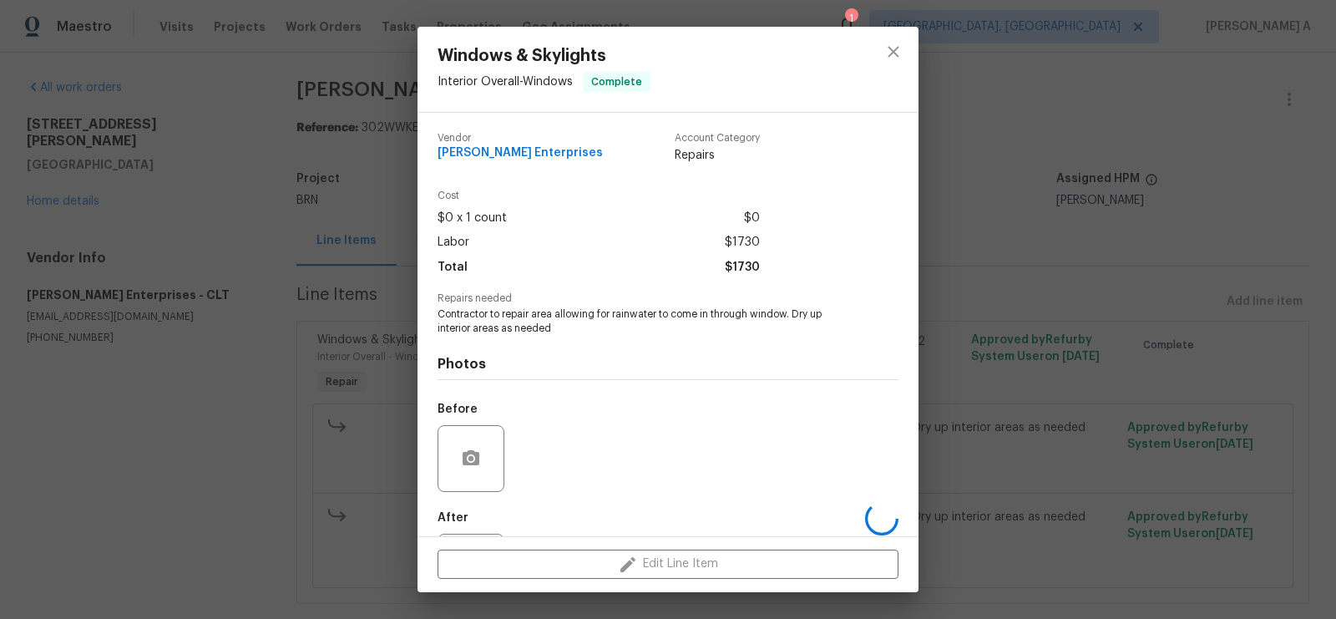
click at [590, 314] on span "Contractor to repair area allowing for rainwater to come in through window. Dry…" at bounding box center [644, 321] width 415 height 28
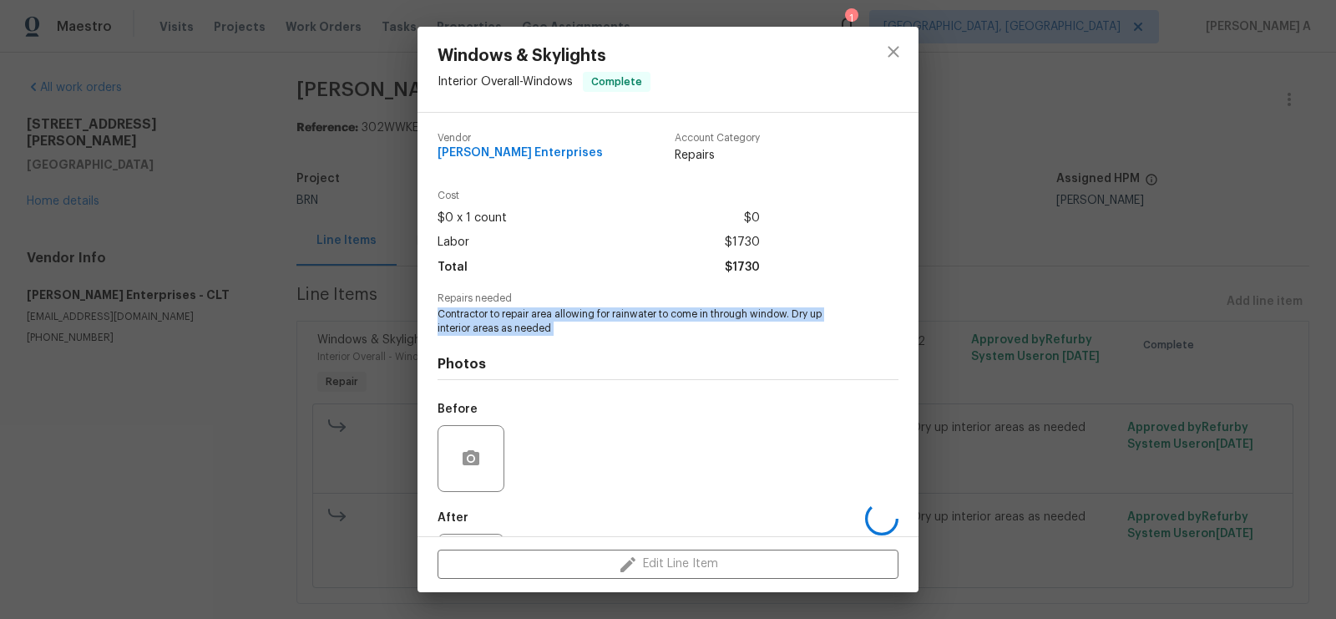
click at [590, 314] on span "Contractor to repair area allowing for rainwater to come in through window. Dry…" at bounding box center [644, 321] width 415 height 28
copy span "Contractor to repair area allowing for rainwater to come in through window. Dry…"
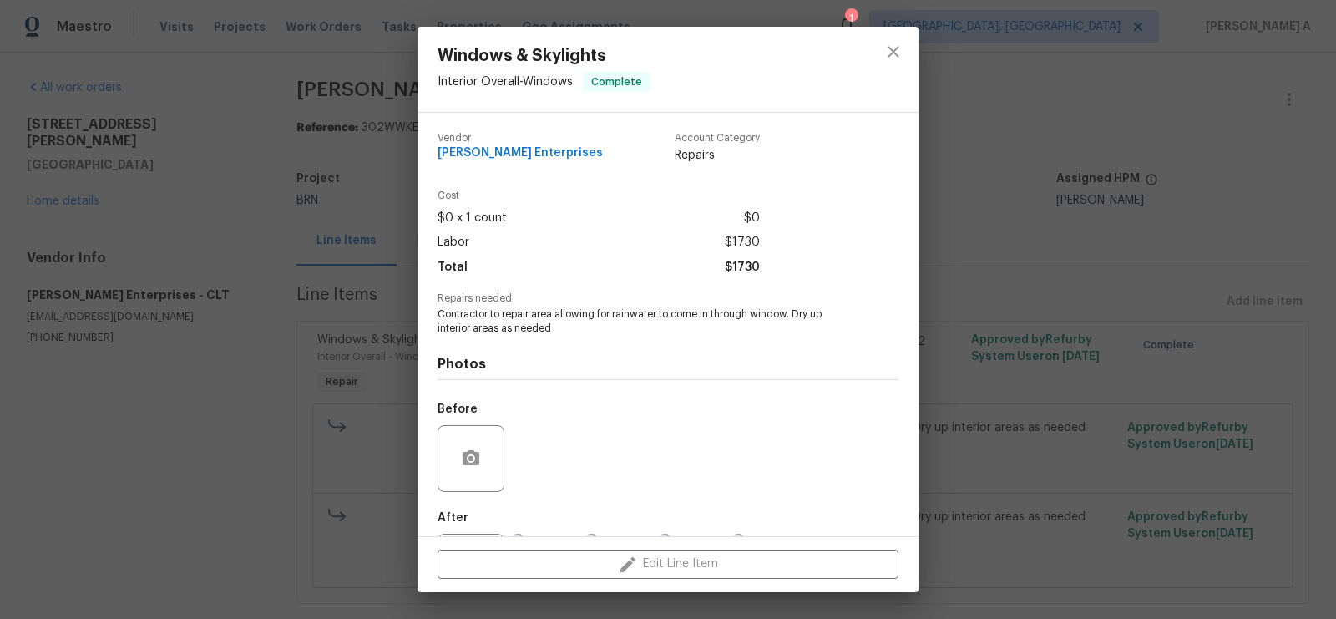
click at [520, 158] on span "Nordman Enterprises" at bounding box center [519, 153] width 165 height 13
copy span "Nordman Enterprises"
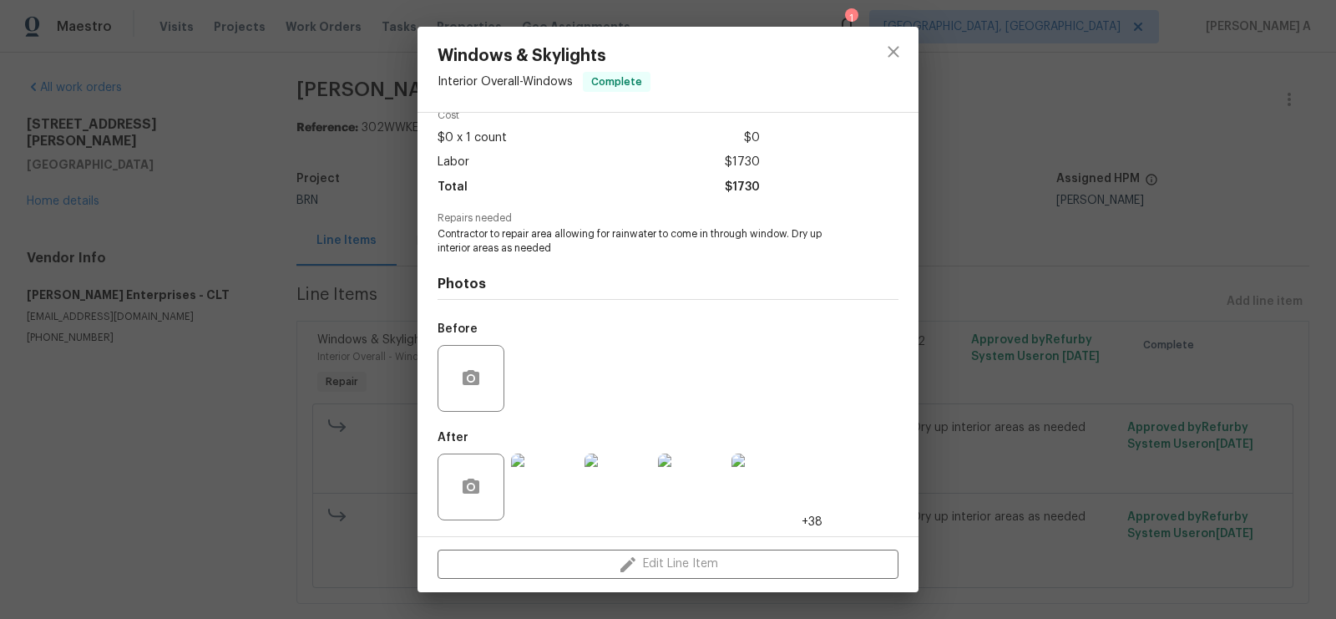
click at [545, 476] on img at bounding box center [544, 486] width 67 height 67
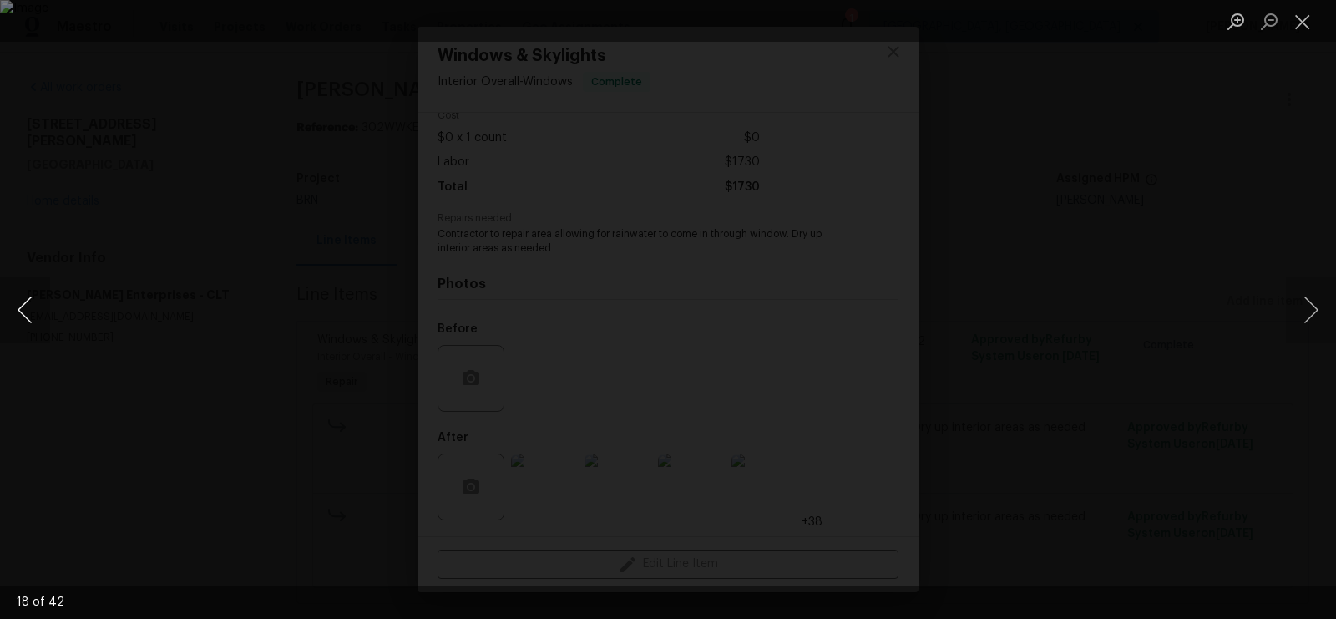
click at [24, 302] on button "Previous image" at bounding box center [25, 309] width 50 height 67
click at [39, 287] on button "Previous image" at bounding box center [25, 309] width 50 height 67
click at [38, 298] on button "Previous image" at bounding box center [25, 309] width 50 height 67
click at [1301, 13] on button "Close lightbox" at bounding box center [1301, 21] width 33 height 29
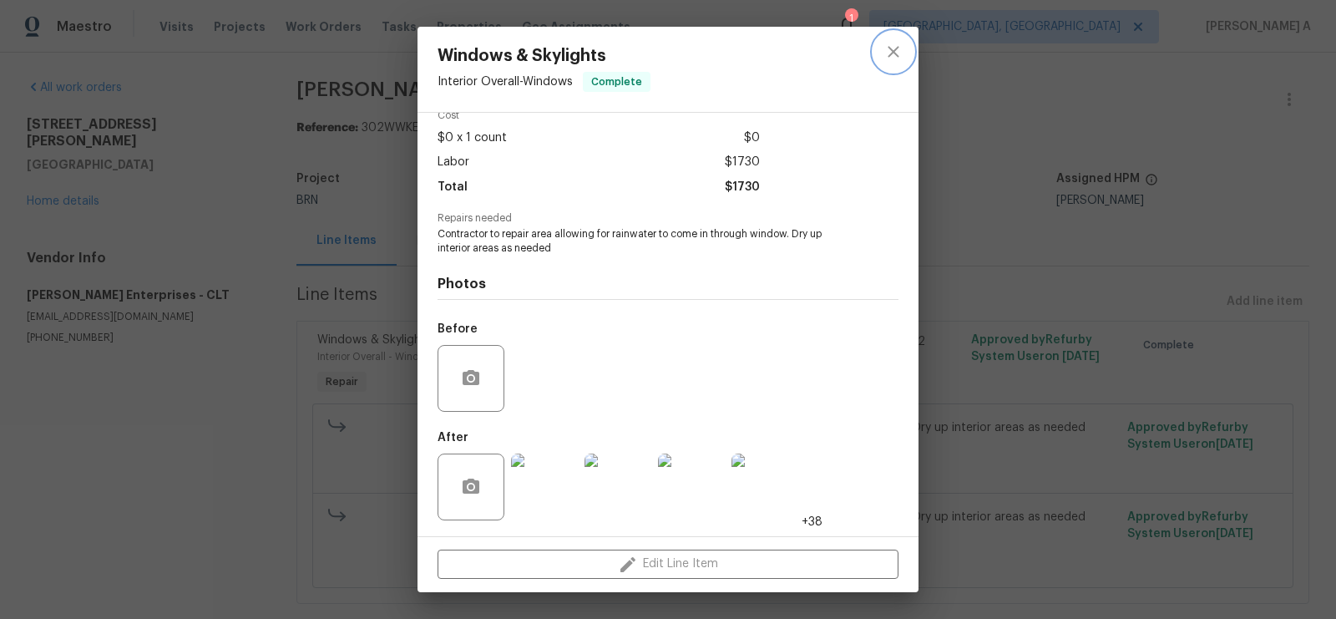
click at [897, 56] on icon "close" at bounding box center [892, 51] width 11 height 11
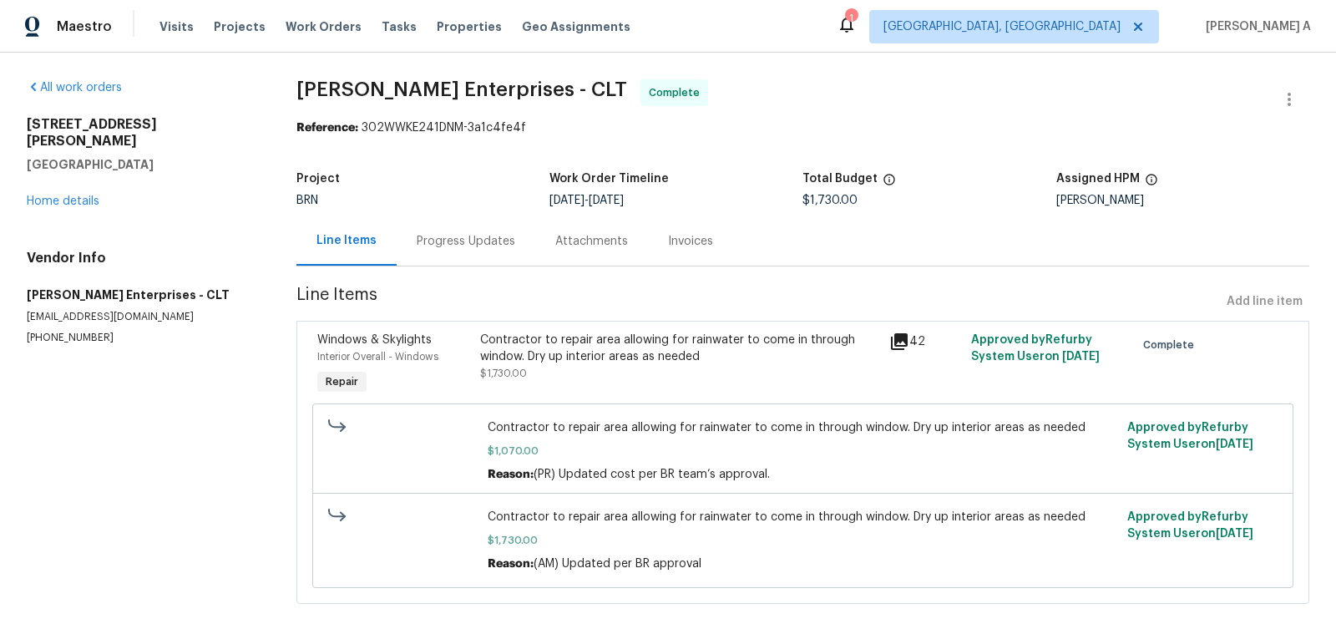
click at [705, 251] on div "Invoices" at bounding box center [690, 240] width 85 height 49
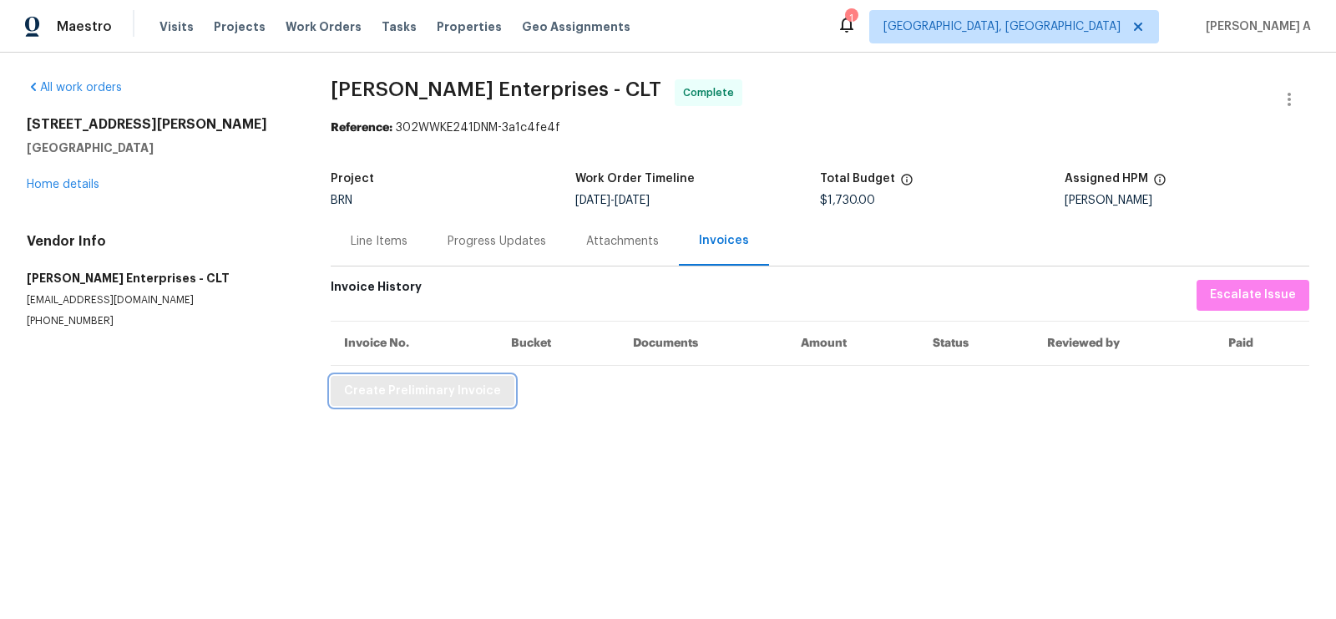
click at [375, 390] on span "Create Preliminary Invoice" at bounding box center [422, 391] width 157 height 21
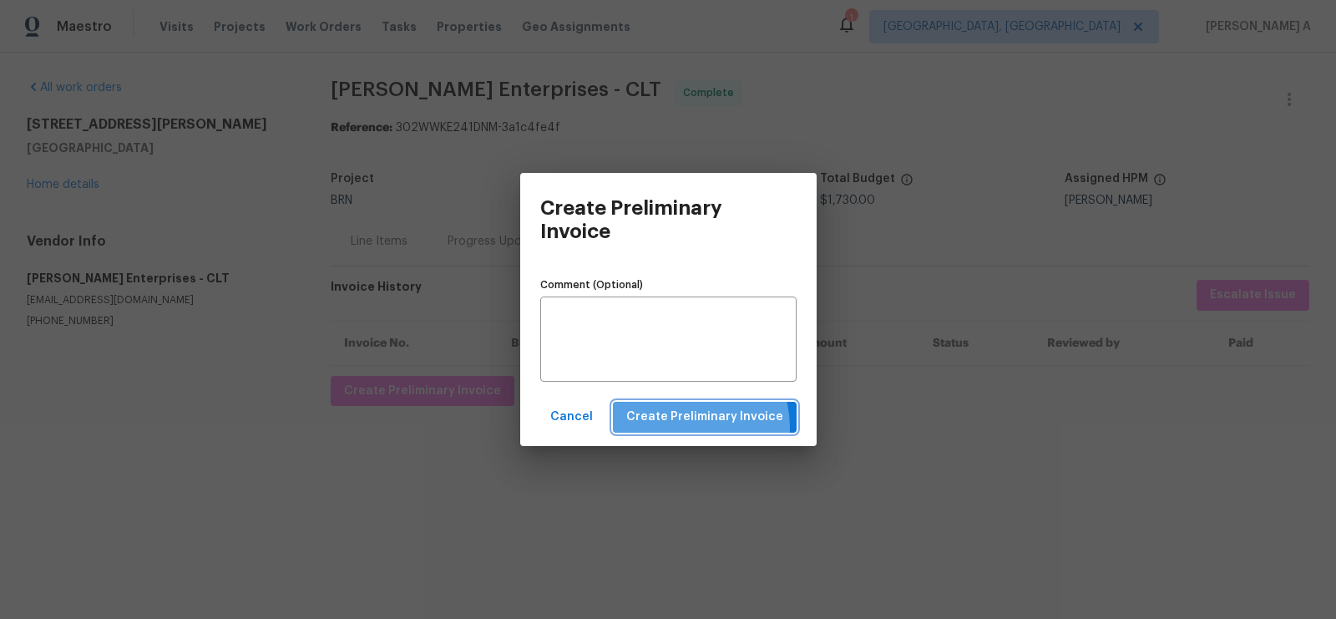
click at [671, 429] on button "Create Preliminary Invoice" at bounding box center [705, 417] width 184 height 31
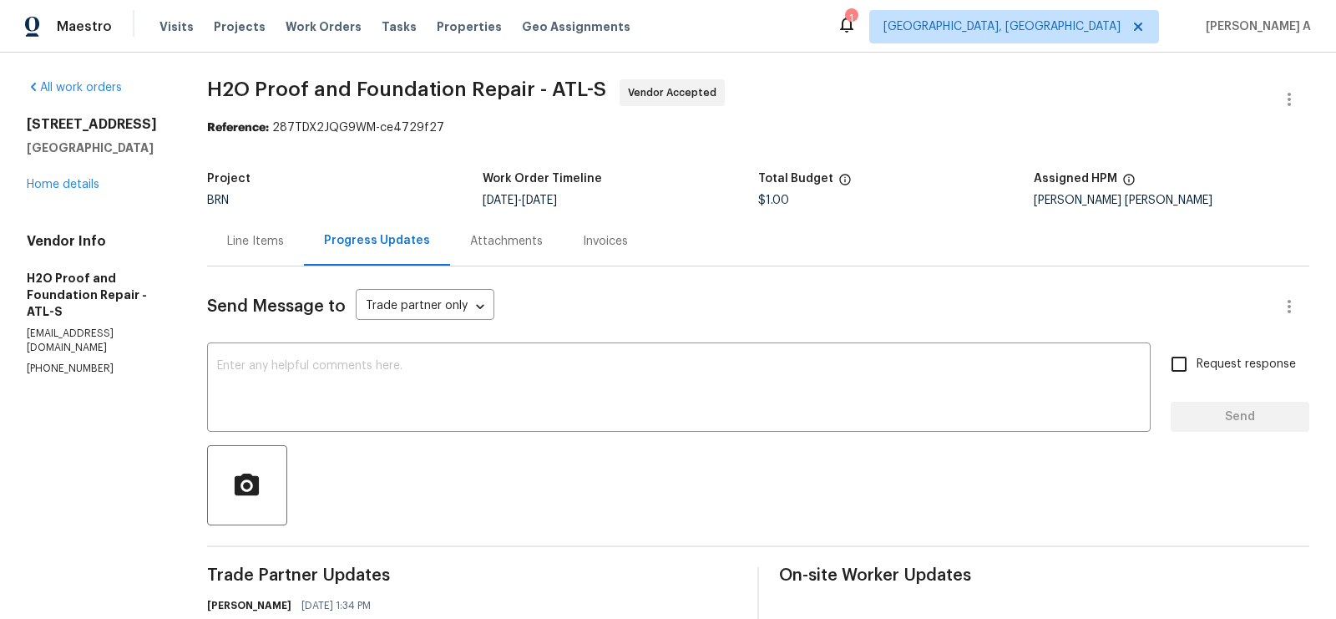
click at [271, 235] on div "Line Items" at bounding box center [255, 241] width 57 height 17
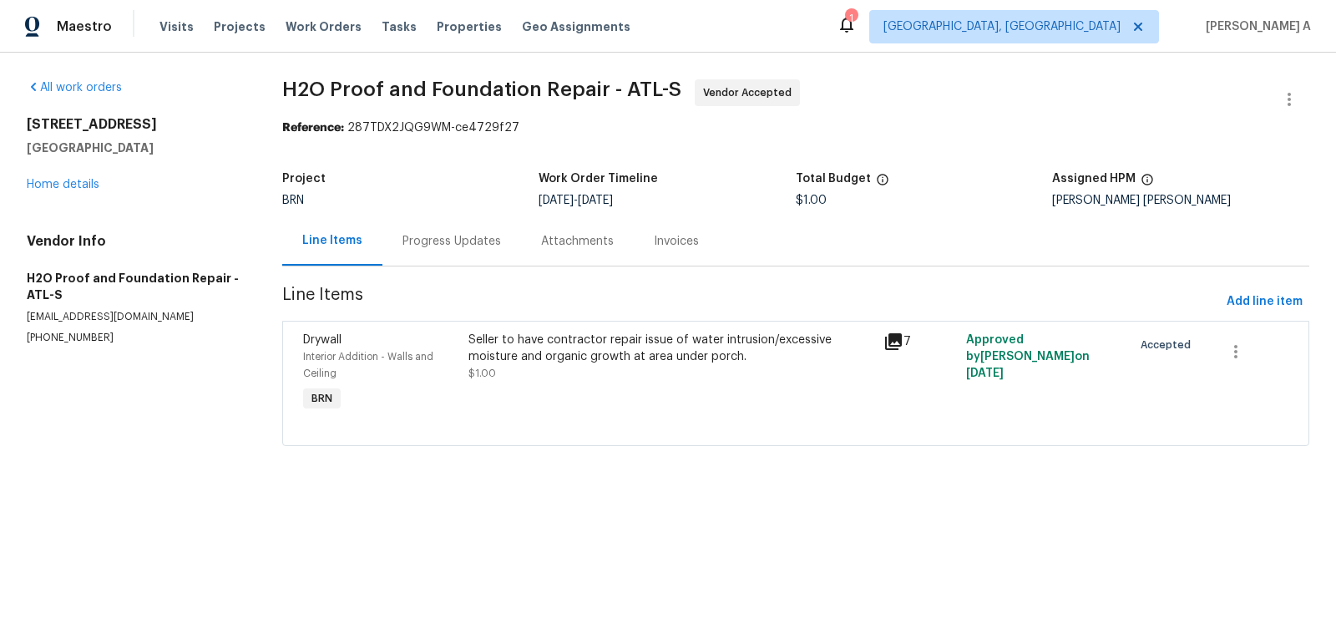
click at [72, 339] on p "(678) 389-1156" at bounding box center [134, 338] width 215 height 14
copy p "(678) 389-1156"
click at [443, 250] on div "Progress Updates" at bounding box center [451, 240] width 139 height 49
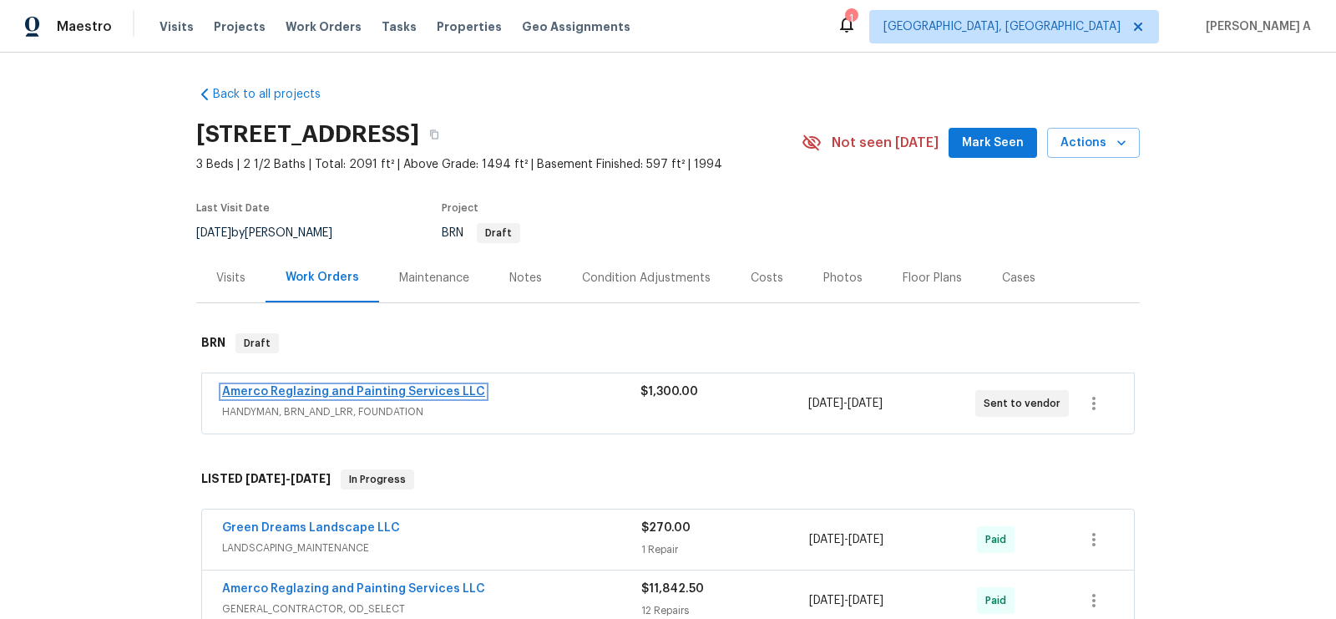
click at [295, 392] on link "Amerco Reglazing and Painting Services LLC" at bounding box center [353, 392] width 263 height 12
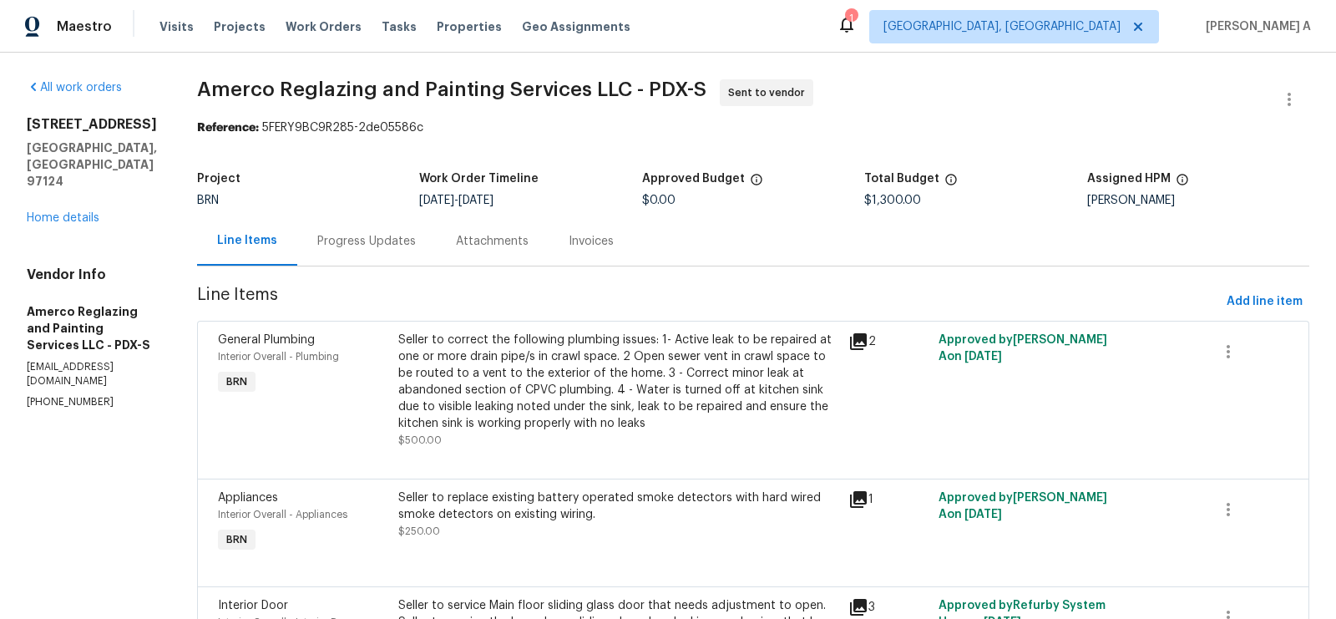
click at [94, 395] on p "[PHONE_NUMBER]" at bounding box center [92, 402] width 130 height 14
copy p "[PHONE_NUMBER]"
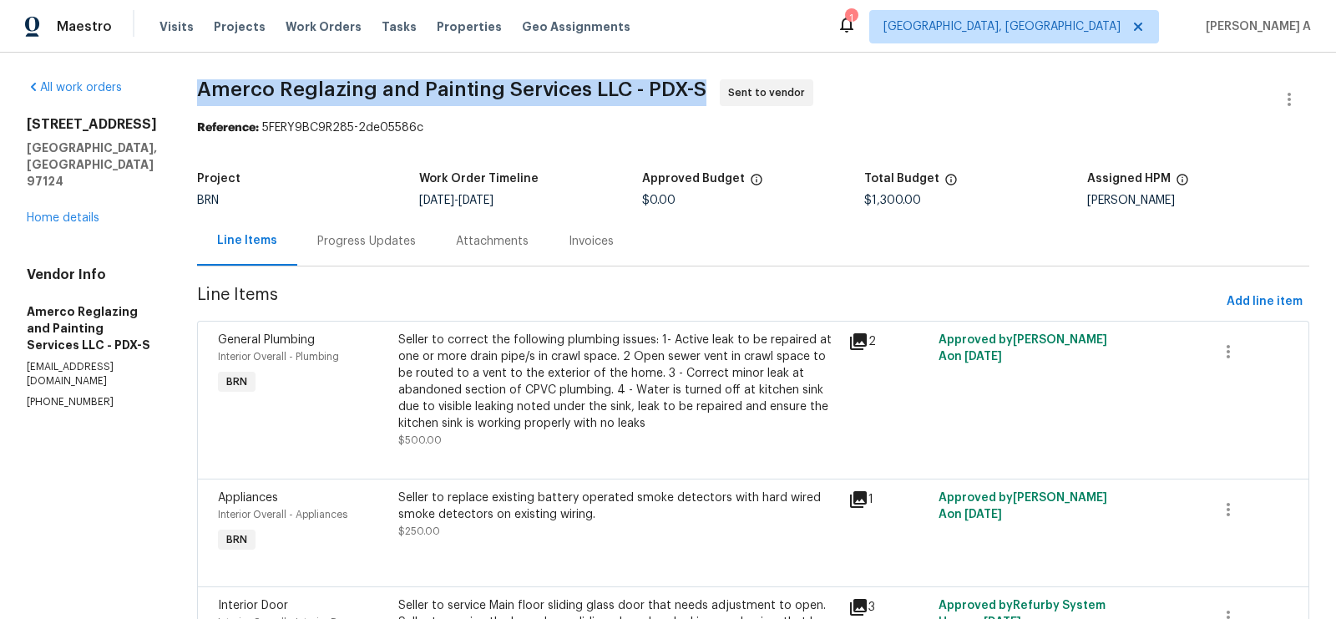
drag, startPoint x: 213, startPoint y: 92, endPoint x: 397, endPoint y: 89, distance: 184.5
click at [400, 89] on div "All work orders [STREET_ADDRESS] Home details Vendor Info Amerco Reglazing and …" at bounding box center [668, 451] width 1336 height 796
click at [397, 89] on span "Amerco Reglazing and Painting Services LLC - PDX-S" at bounding box center [451, 89] width 509 height 20
drag, startPoint x: 397, startPoint y: 89, endPoint x: 277, endPoint y: 86, distance: 120.2
click at [277, 86] on span "Amerco Reglazing and Painting Services LLC - PDX-S" at bounding box center [451, 89] width 509 height 20
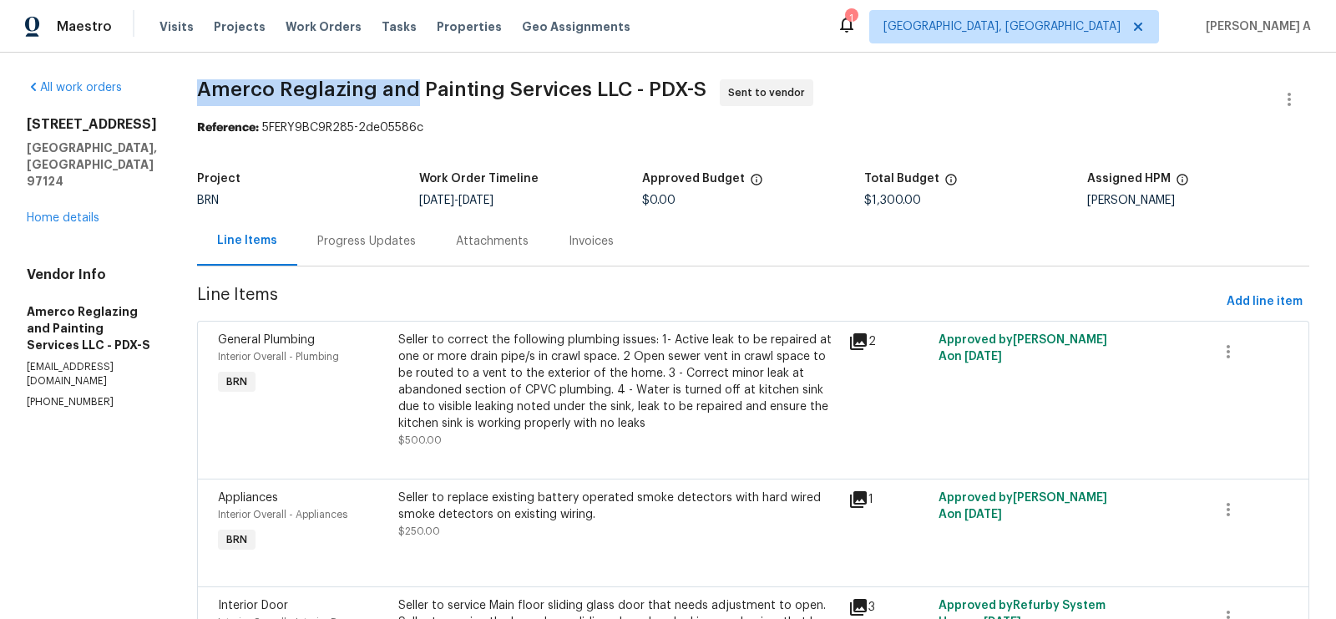
click at [277, 86] on span "Amerco Reglazing and Painting Services LLC - PDX-S" at bounding box center [451, 89] width 509 height 20
copy span "Amerco Reglazing"
drag, startPoint x: 214, startPoint y: 87, endPoint x: 387, endPoint y: 88, distance: 173.6
click at [387, 88] on div "All work orders [STREET_ADDRESS] Home details Vendor Info Amerco Reglazing and …" at bounding box center [668, 451] width 1336 height 796
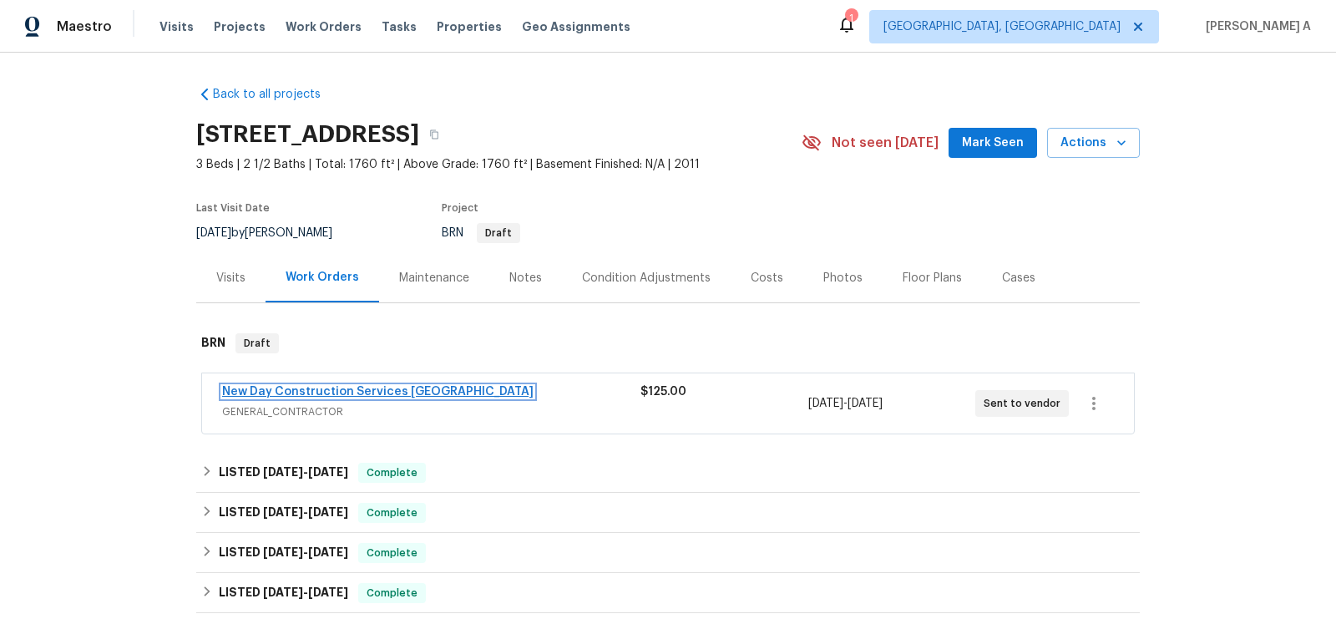
click at [344, 389] on link "New Day Construction Services [GEOGRAPHIC_DATA]" at bounding box center [377, 392] width 311 height 12
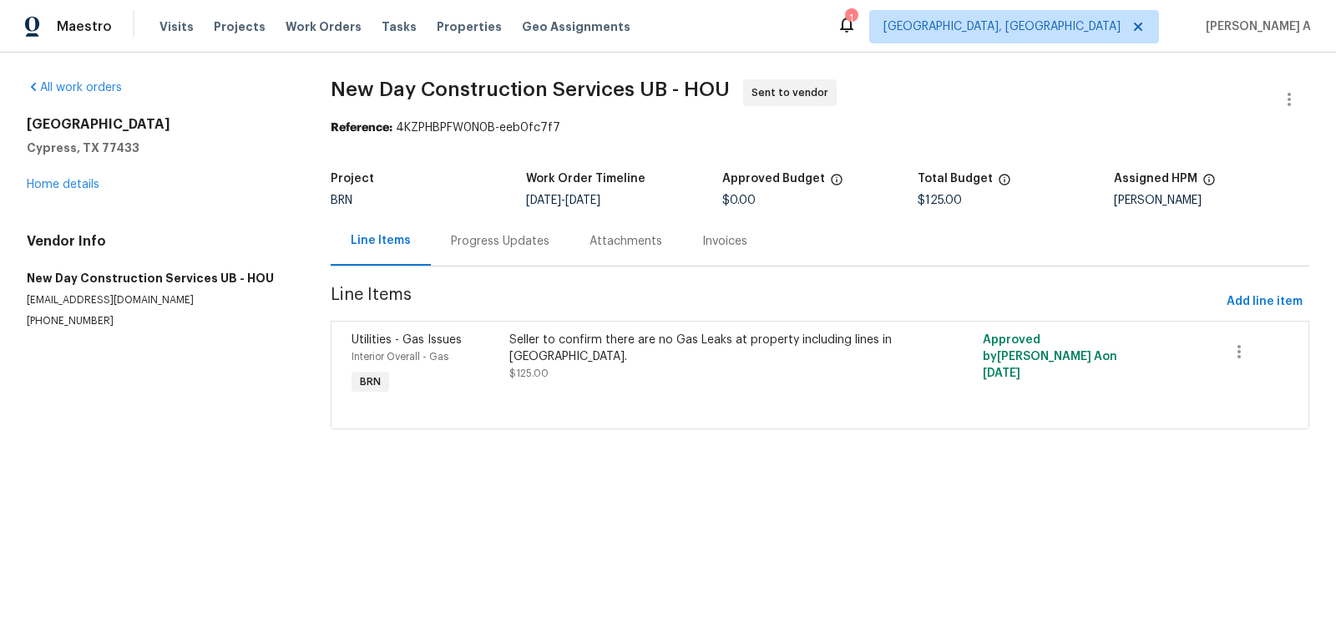
click at [458, 229] on div "Progress Updates" at bounding box center [500, 240] width 139 height 49
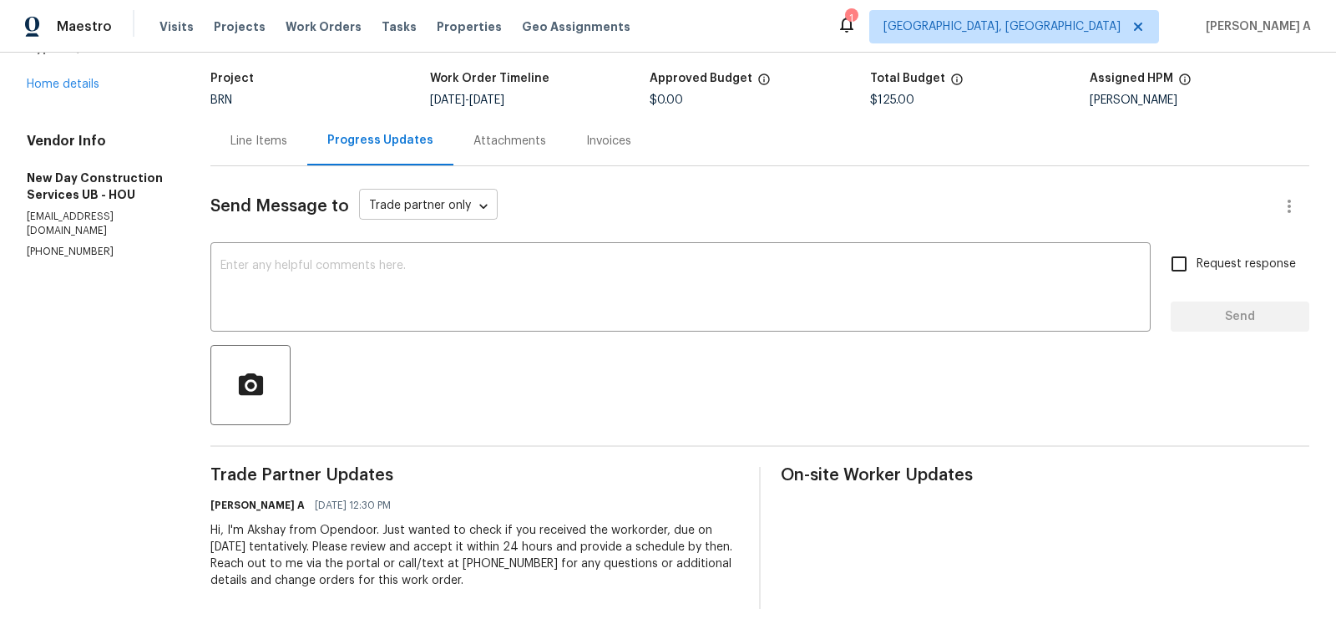
scroll to position [95, 0]
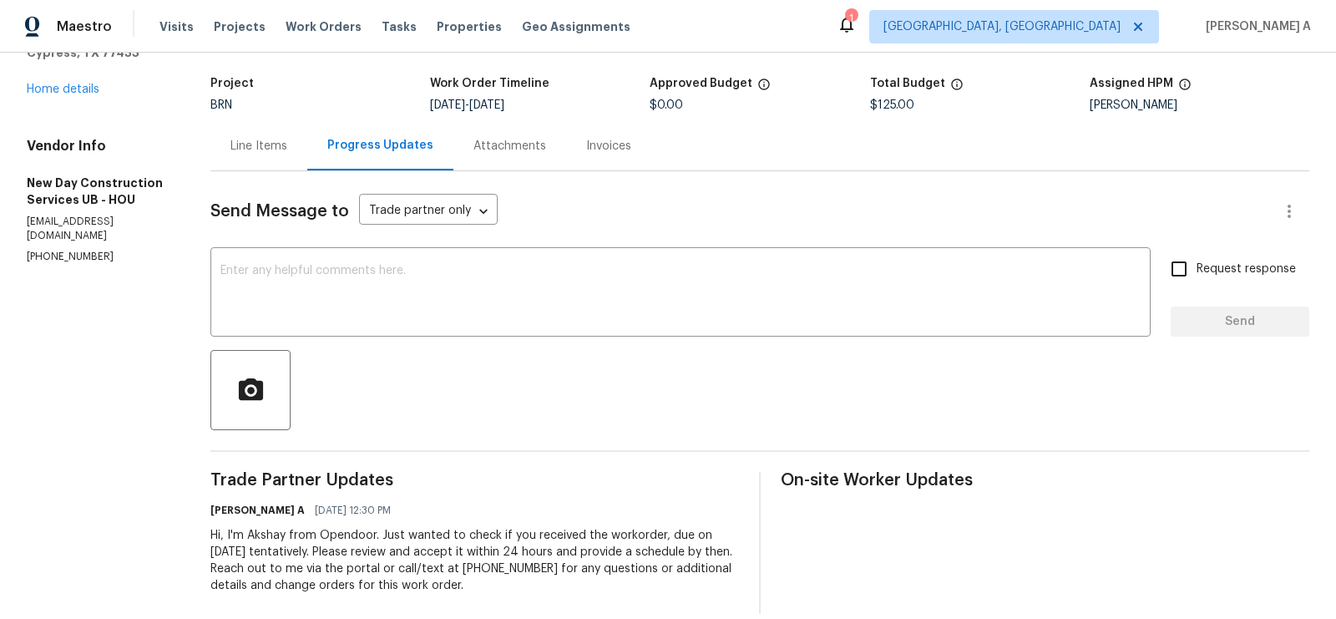
click at [51, 250] on p "[PHONE_NUMBER]" at bounding box center [99, 257] width 144 height 14
copy p "[PHONE_NUMBER]"
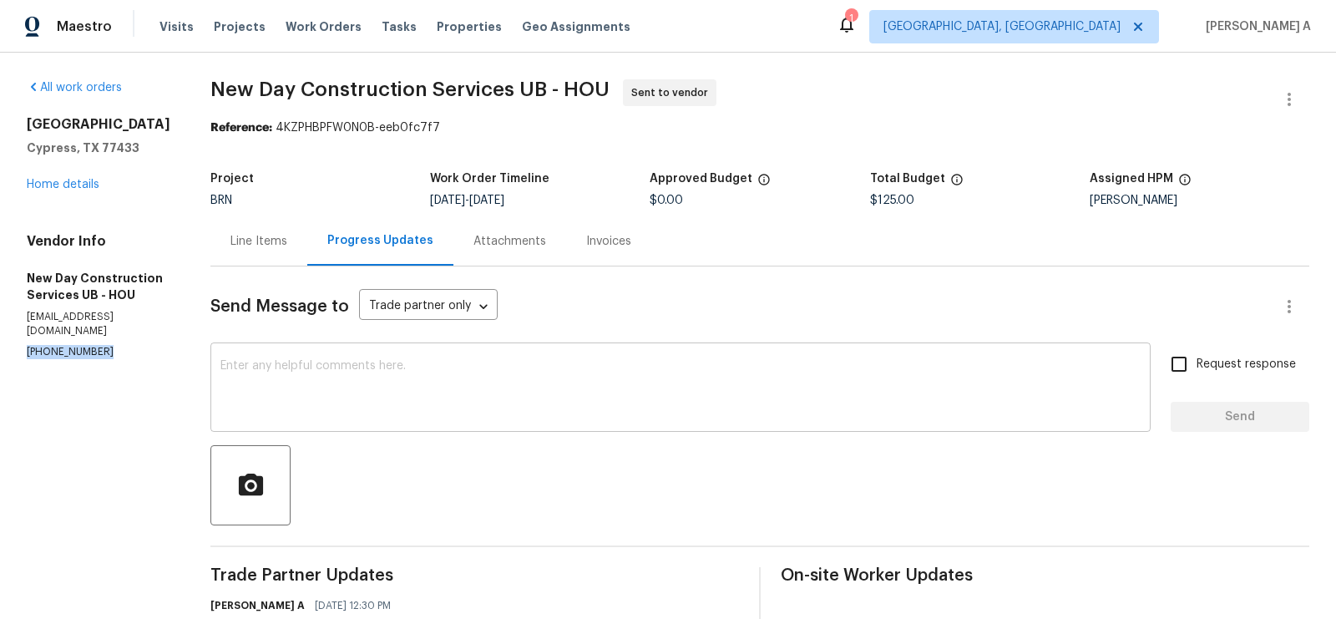
copy p "[PHONE_NUMBER]"
click at [499, 365] on textarea at bounding box center [680, 389] width 920 height 58
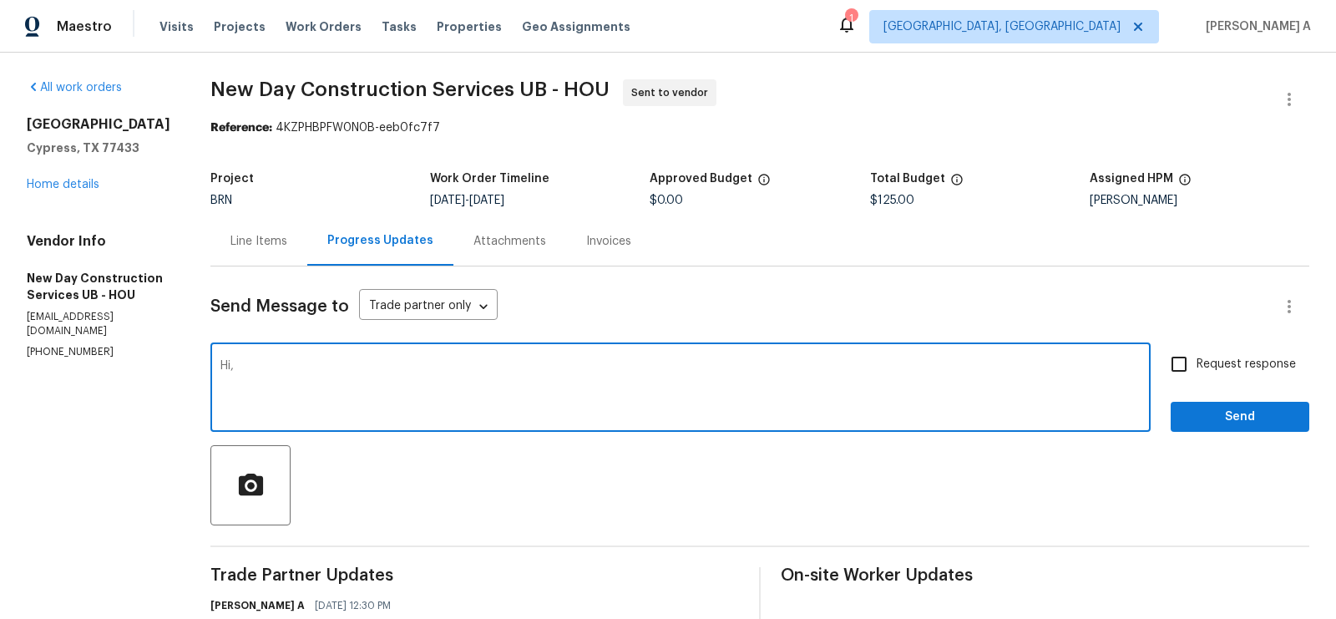
paste textarea "[STREET_ADDRESS]"
paste textarea "Could you please accept the WO and provide schedule date?"
type textarea "Hi, Could you please accept the WO and provide schedule date?"
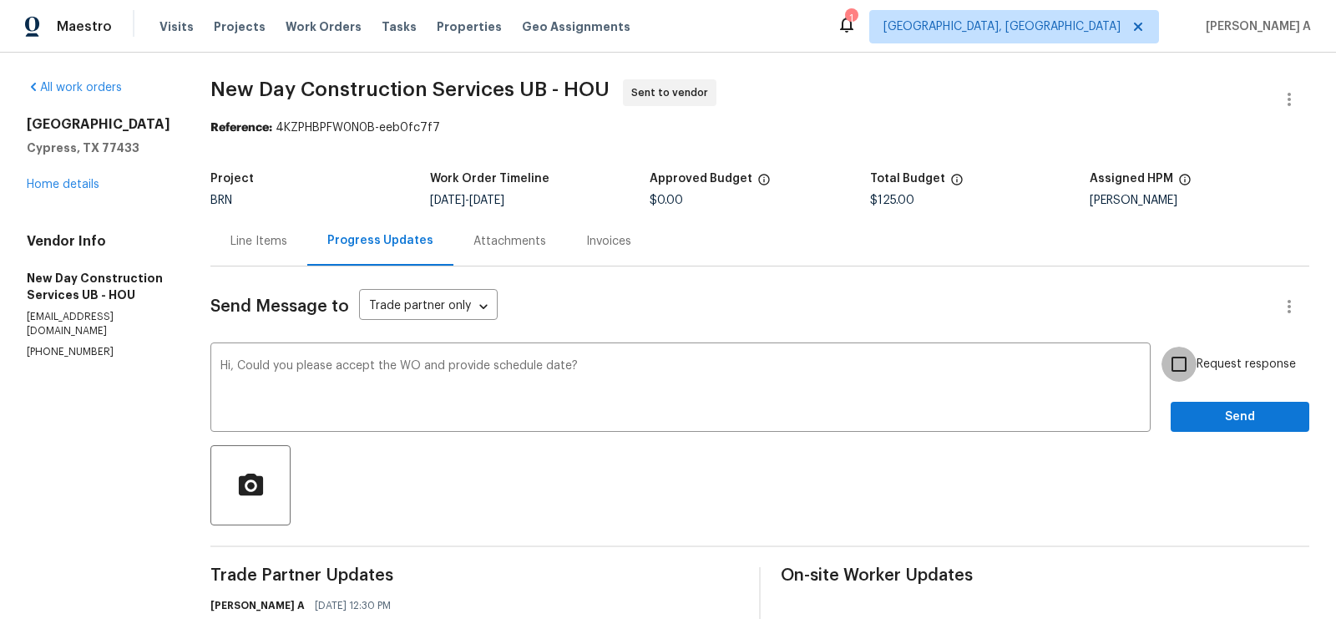
click at [1181, 371] on input "Request response" at bounding box center [1178, 363] width 35 height 35
checkbox input "true"
click at [1226, 421] on span "Send" at bounding box center [1240, 417] width 112 height 21
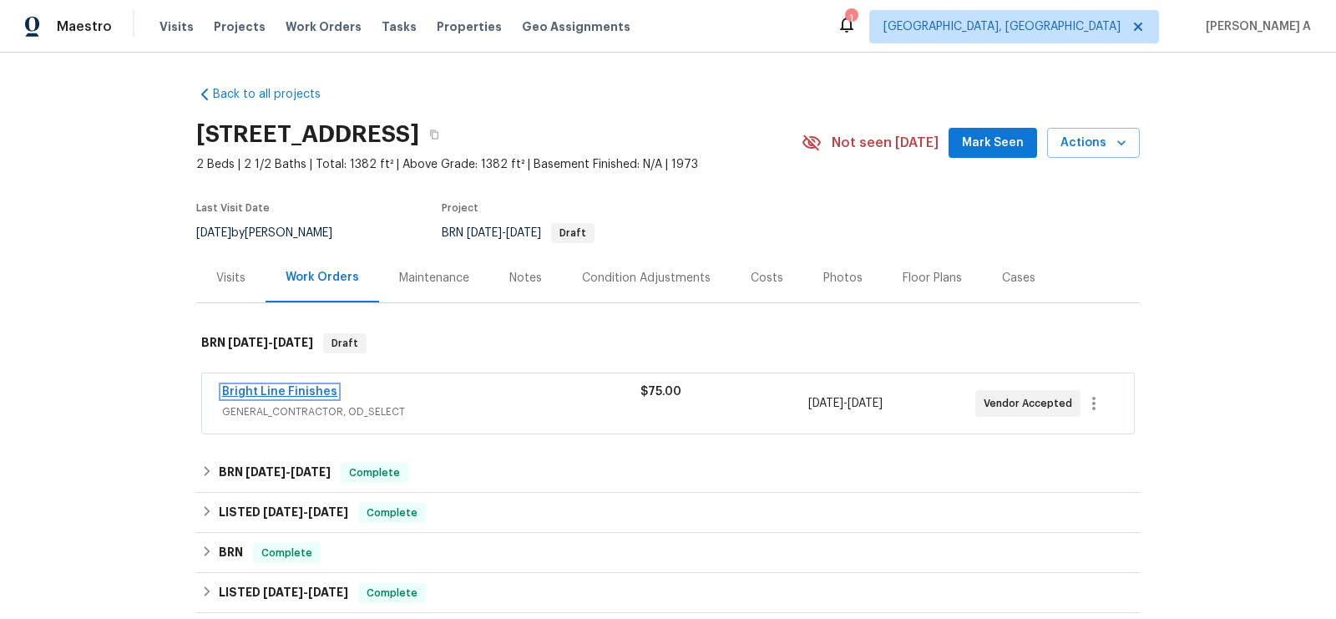
click at [306, 387] on link "Bright Line Finishes" at bounding box center [279, 392] width 115 height 12
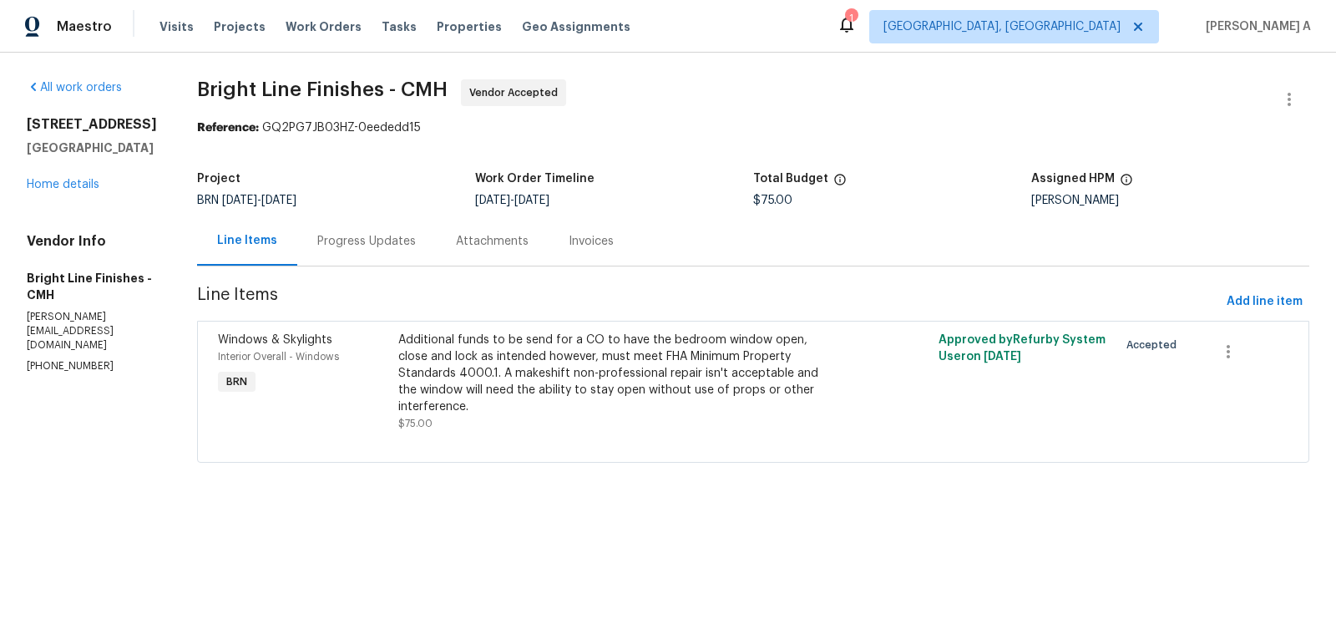
click at [395, 235] on div "Progress Updates" at bounding box center [366, 241] width 98 height 17
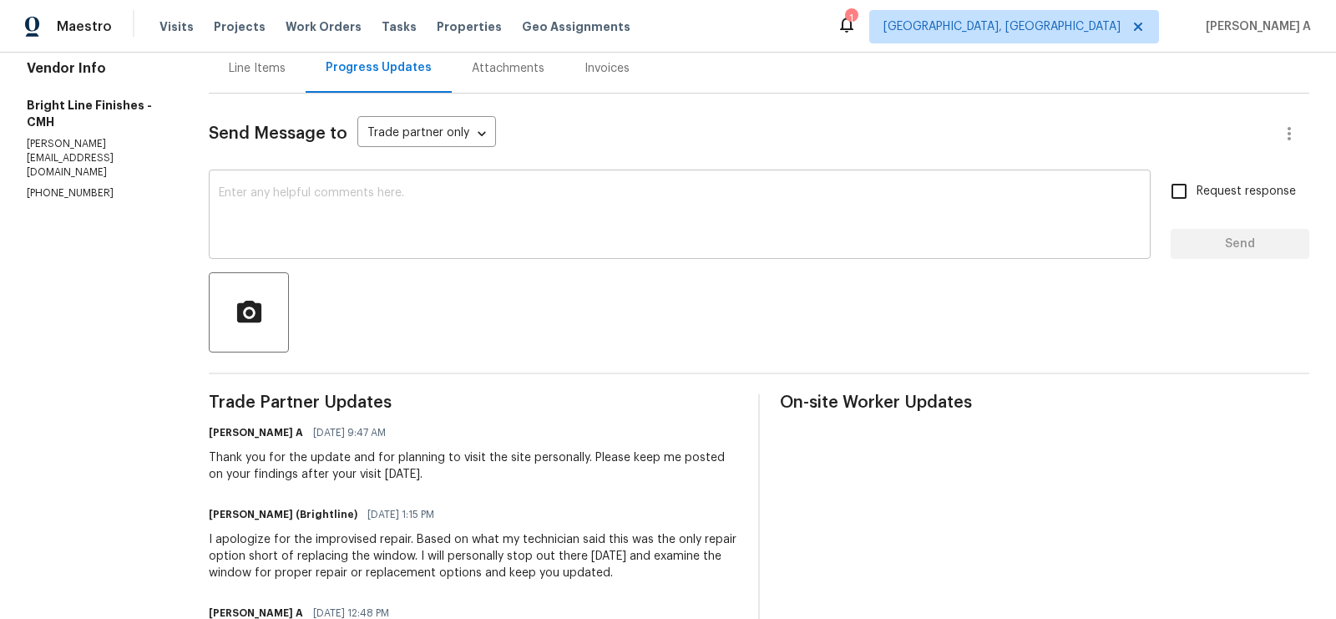
scroll to position [171, 0]
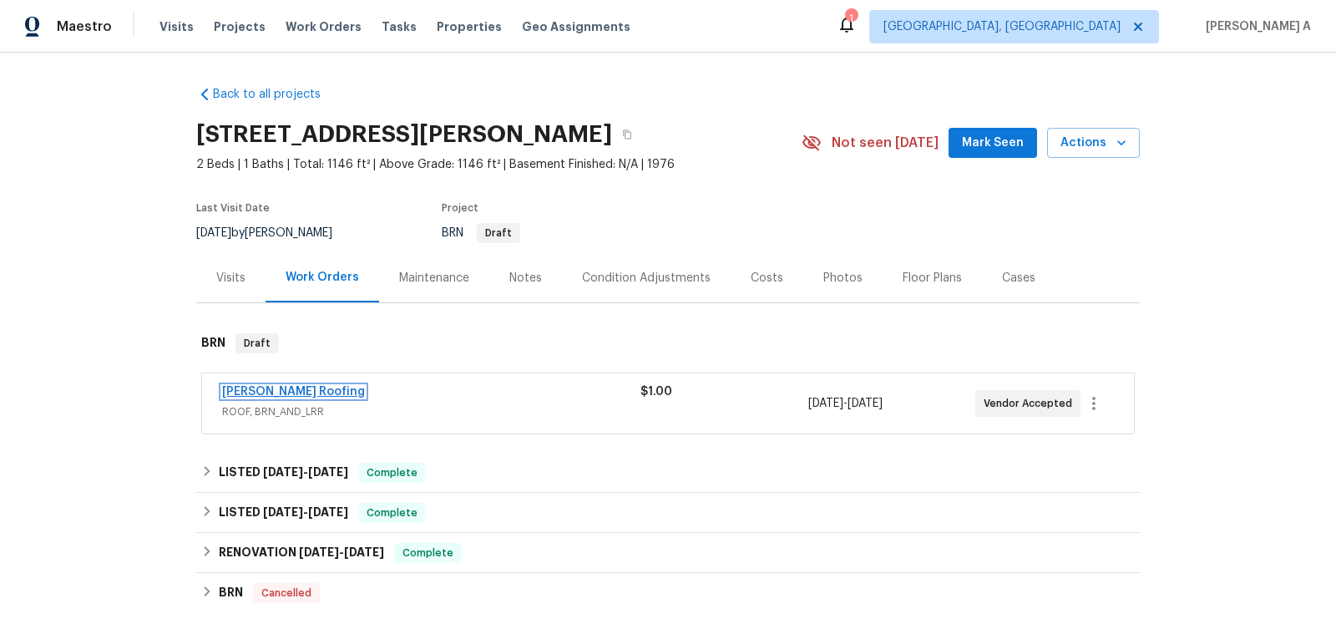
click at [266, 387] on link "[PERSON_NAME] Roofing" at bounding box center [293, 392] width 143 height 12
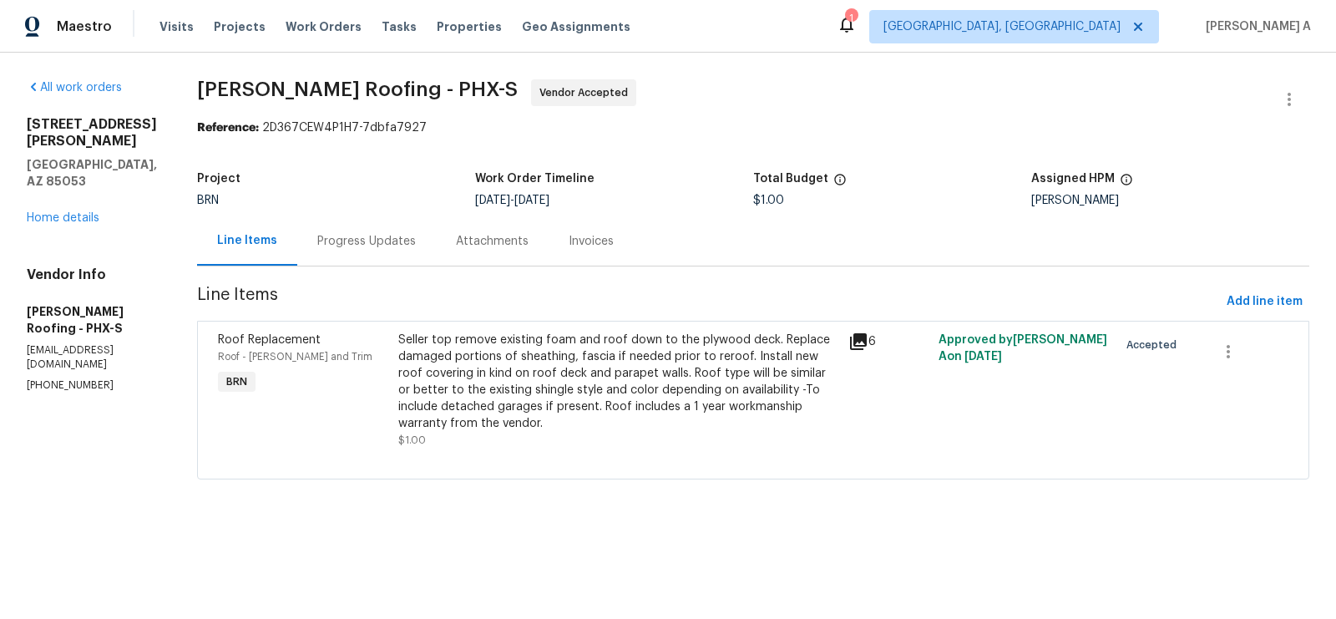
click at [368, 239] on div "Progress Updates" at bounding box center [366, 241] width 98 height 17
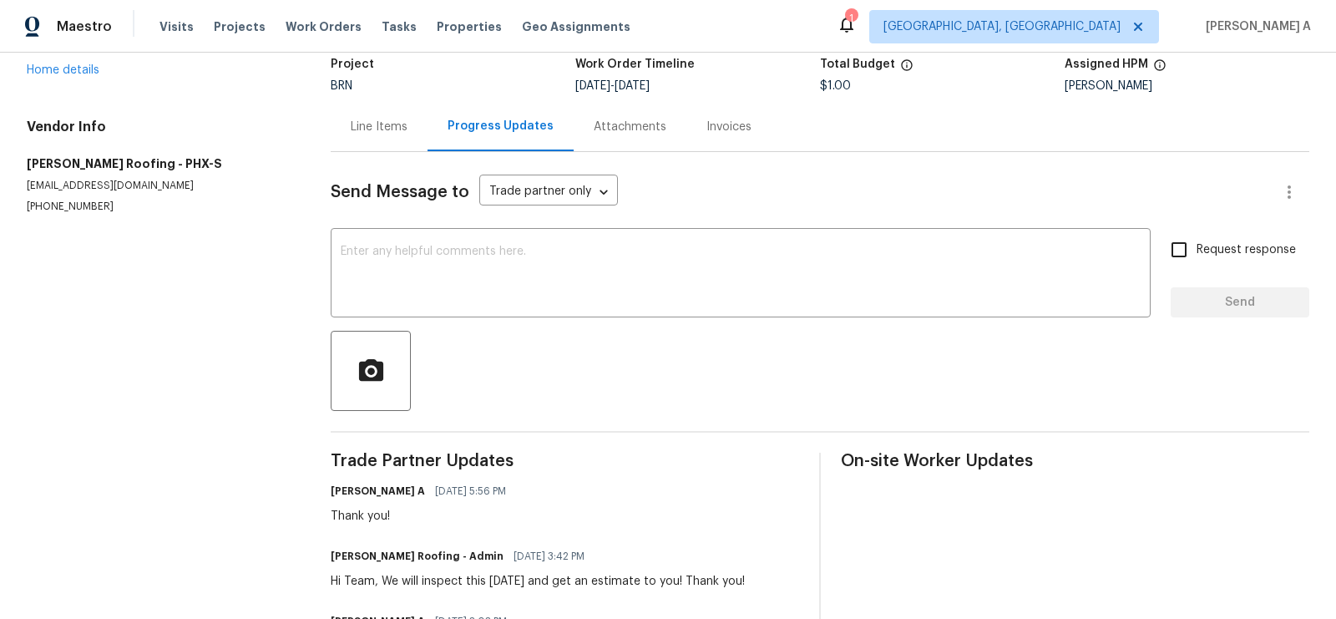
scroll to position [77, 0]
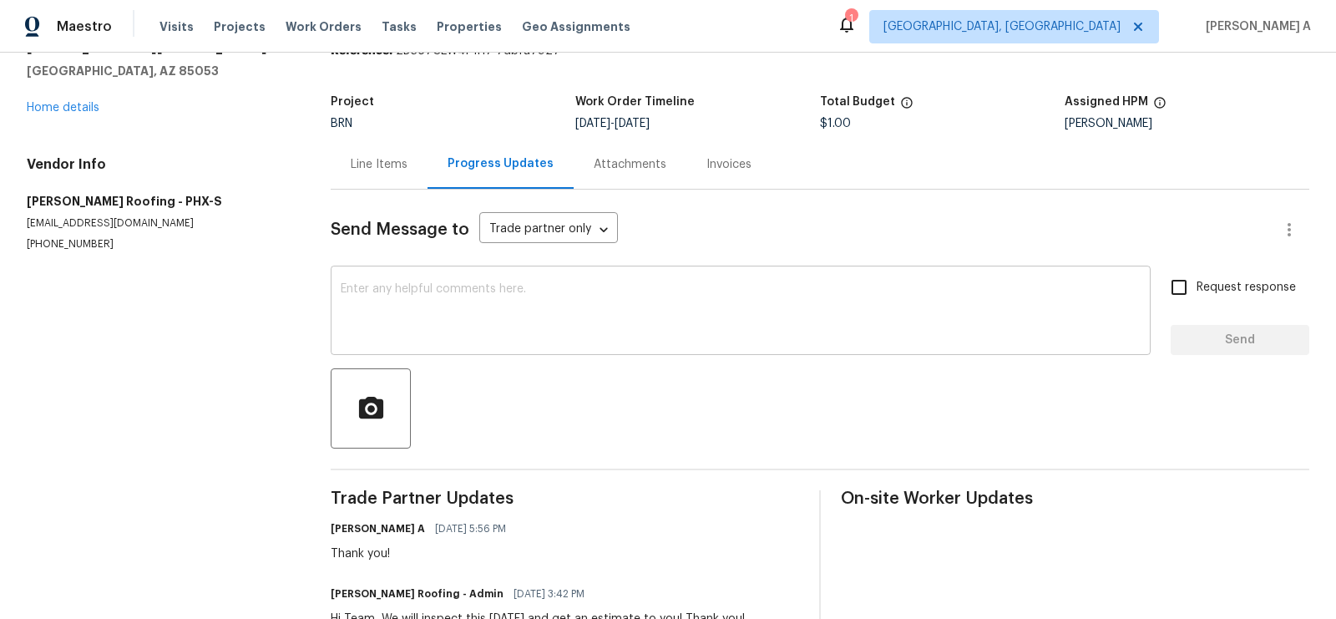
click at [477, 280] on div "x ​" at bounding box center [741, 312] width 820 height 85
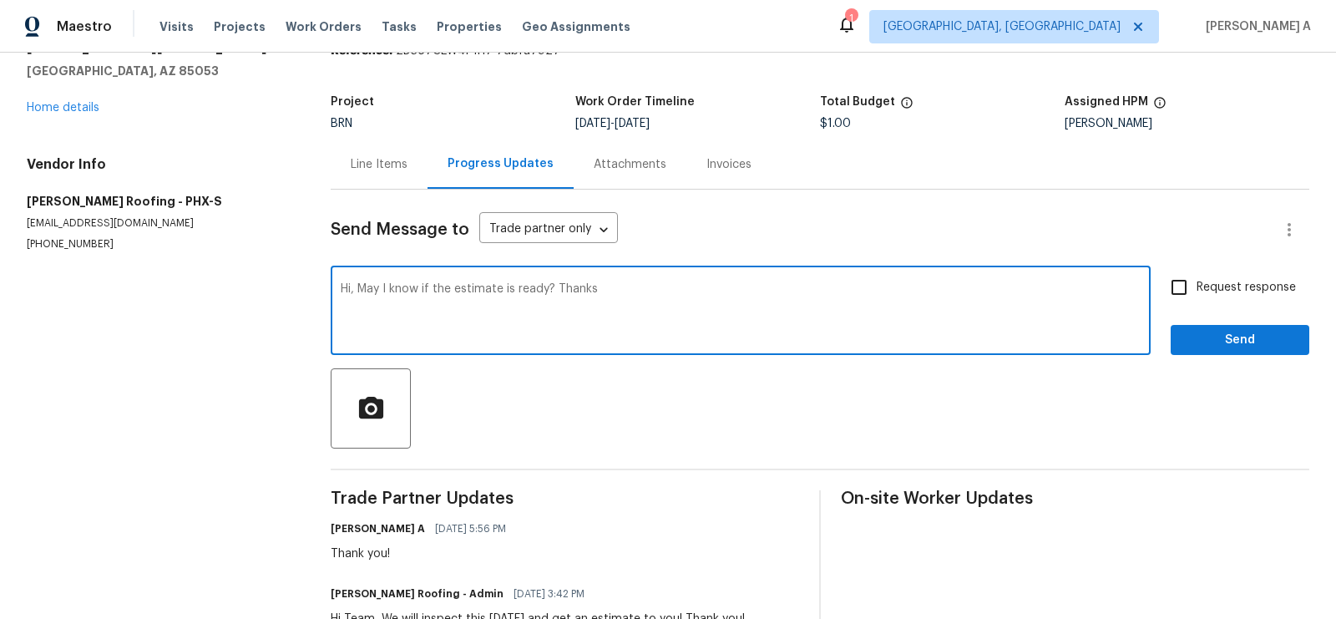
type textarea "Hi, May I know if the estimate is ready? Thanks"
click at [1190, 286] on input "Request response" at bounding box center [1178, 287] width 35 height 35
checkbox input "true"
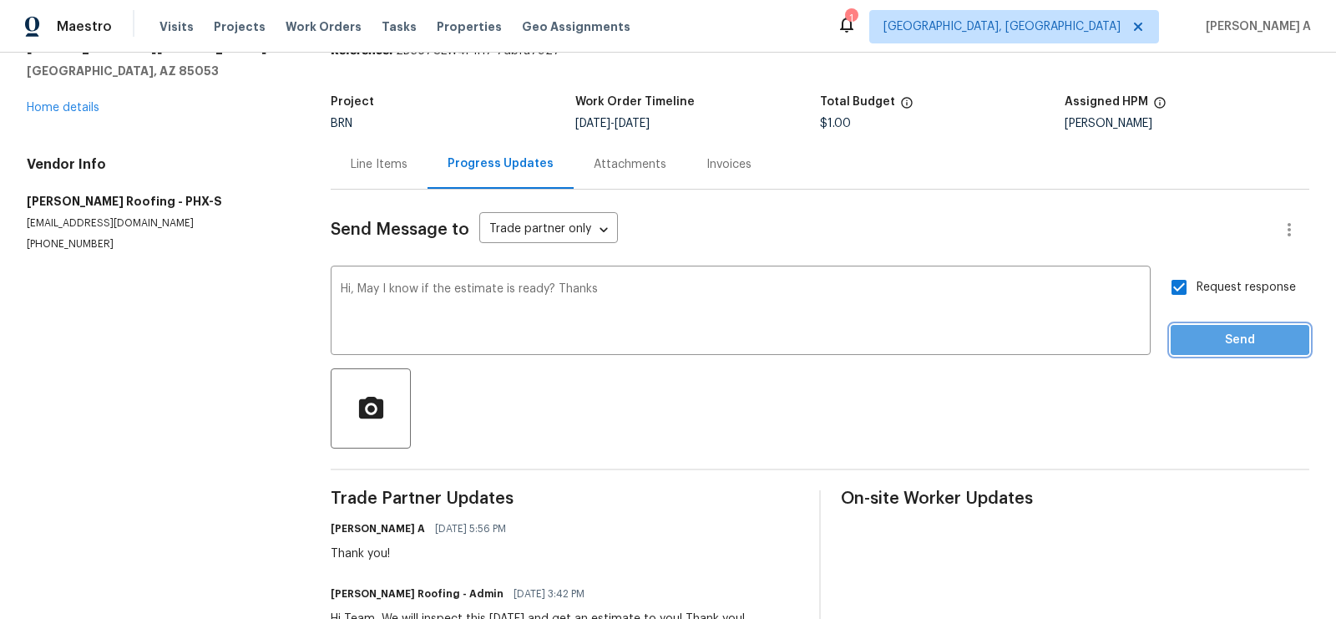
click at [1215, 337] on span "Send" at bounding box center [1240, 340] width 112 height 21
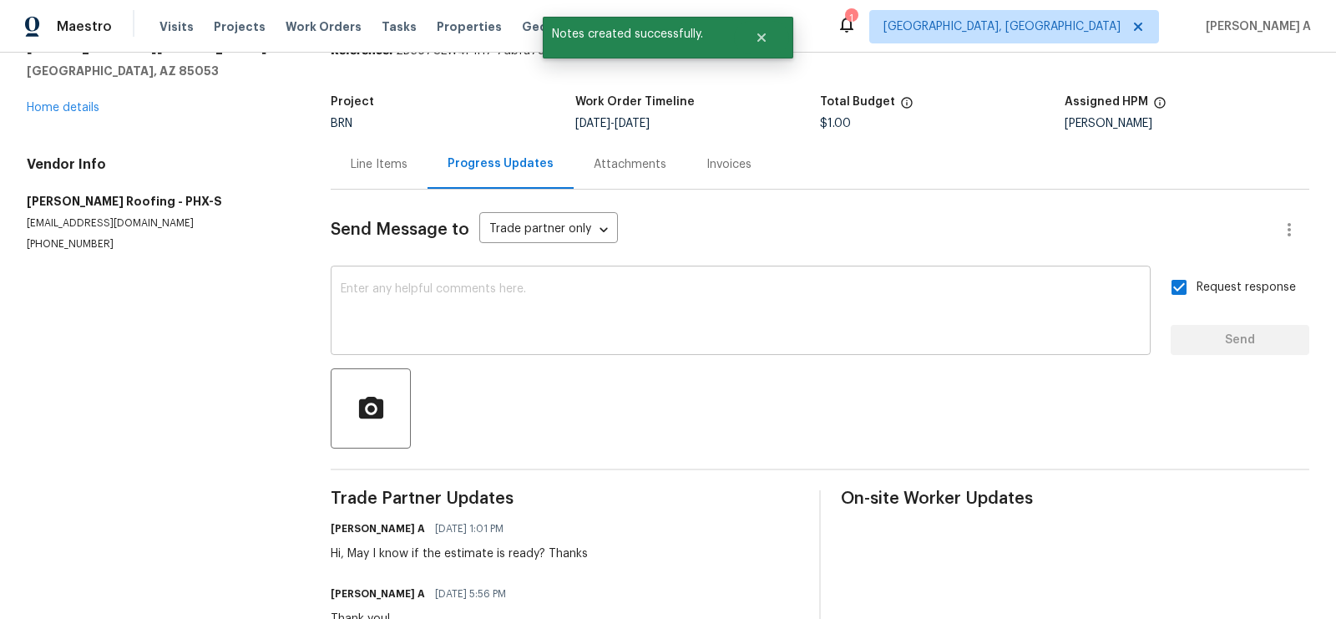
scroll to position [0, 0]
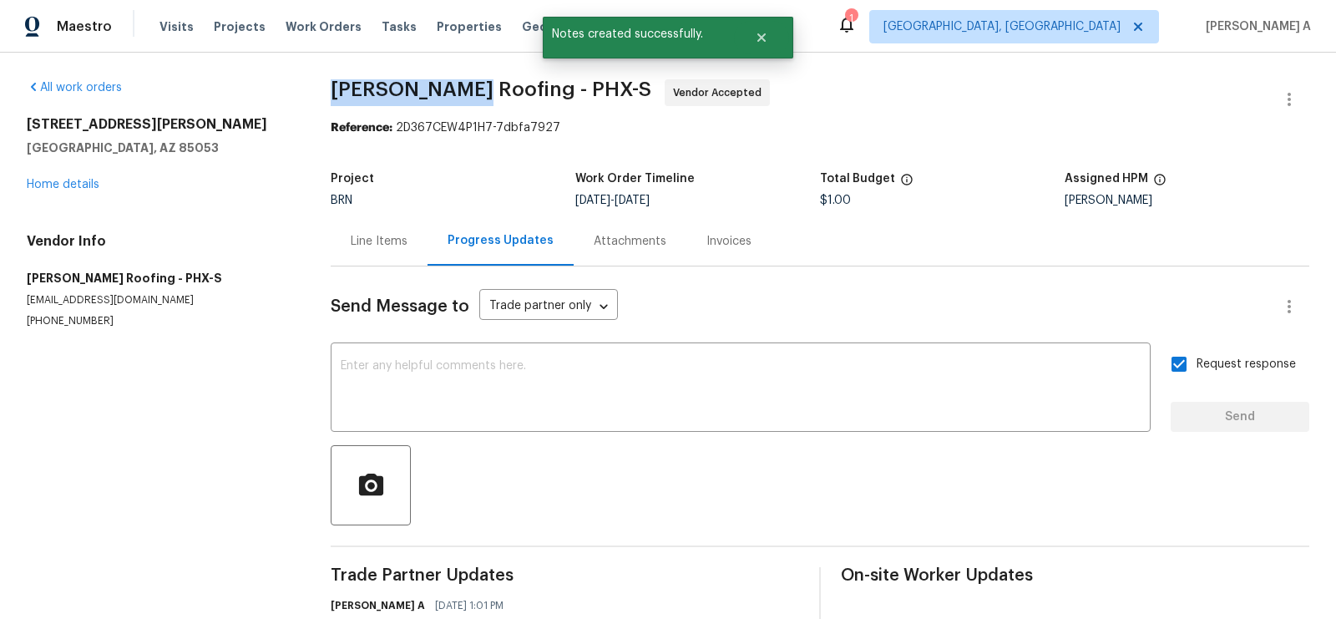
copy span "[PERSON_NAME] Roofing"
drag, startPoint x: 314, startPoint y: 91, endPoint x: 459, endPoint y: 90, distance: 145.2
click at [459, 90] on div "All work orders [STREET_ADDRESS][PERSON_NAME] Home details Vendor Info [PERSON_…" at bounding box center [668, 475] width 1336 height 845
